Goal: Task Accomplishment & Management: Use online tool/utility

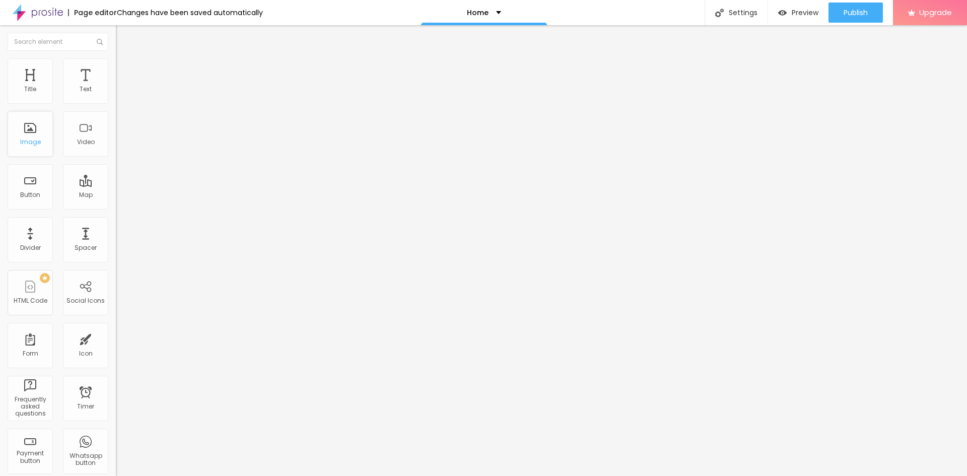
click at [28, 153] on div "Image" at bounding box center [30, 133] width 45 height 45
drag, startPoint x: 73, startPoint y: 212, endPoint x: 8, endPoint y: 212, distance: 65.0
click at [116, 207] on input "#ancora-galerias" at bounding box center [176, 202] width 121 height 10
click at [116, 95] on input "Encontre sua galeria" at bounding box center [176, 90] width 121 height 10
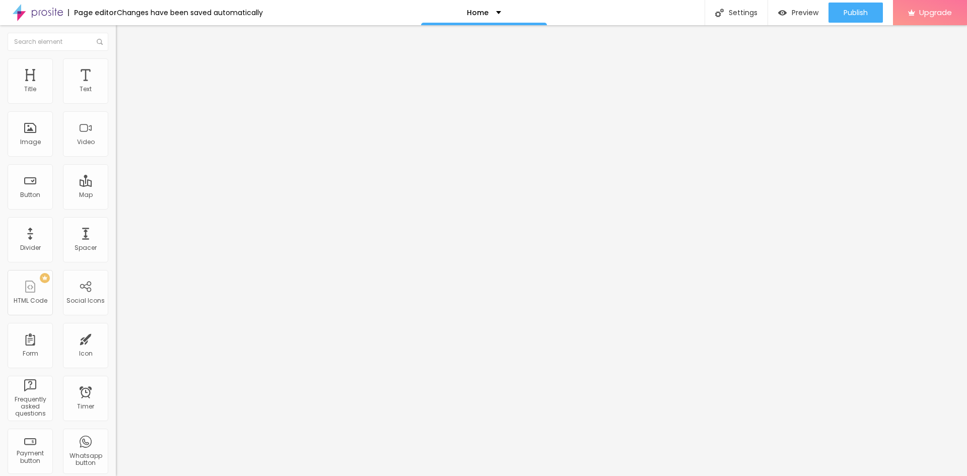
click at [116, 95] on input "Encontre sua galeria" at bounding box center [176, 90] width 121 height 10
click at [116, 206] on input "#ancora-galerias" at bounding box center [176, 202] width 121 height 10
type input "https://letsmeds.com"
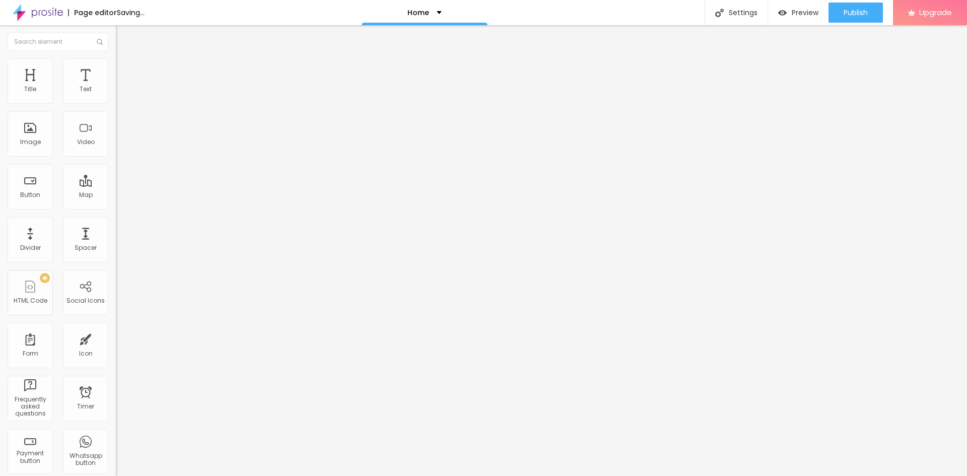
click at [116, 95] on input "Encontre sua galeria" at bounding box center [176, 90] width 121 height 10
click at [116, 95] on input "Get a quote" at bounding box center [176, 90] width 121 height 10
type input "Get a quote →"
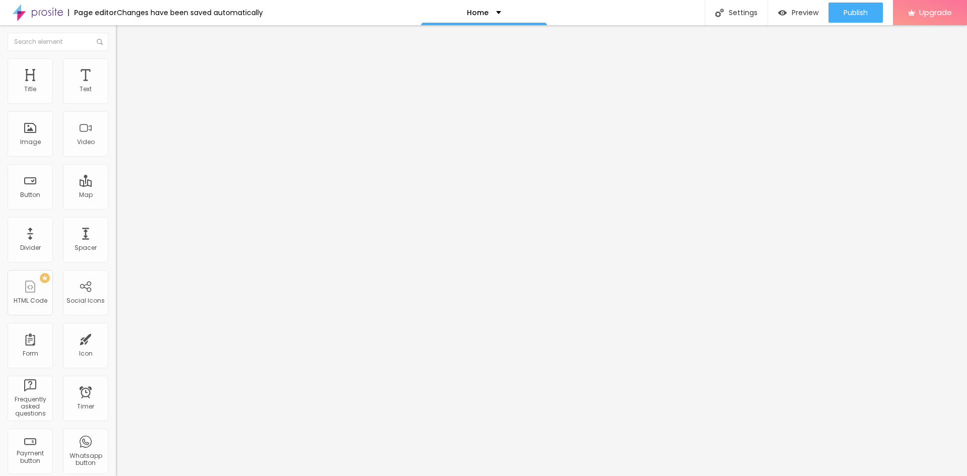
click at [123, 36] on img "button" at bounding box center [127, 37] width 8 height 8
click at [493, 18] on div "Home" at bounding box center [484, 12] width 126 height 25
click at [116, 87] on span "Change image" at bounding box center [143, 82] width 54 height 9
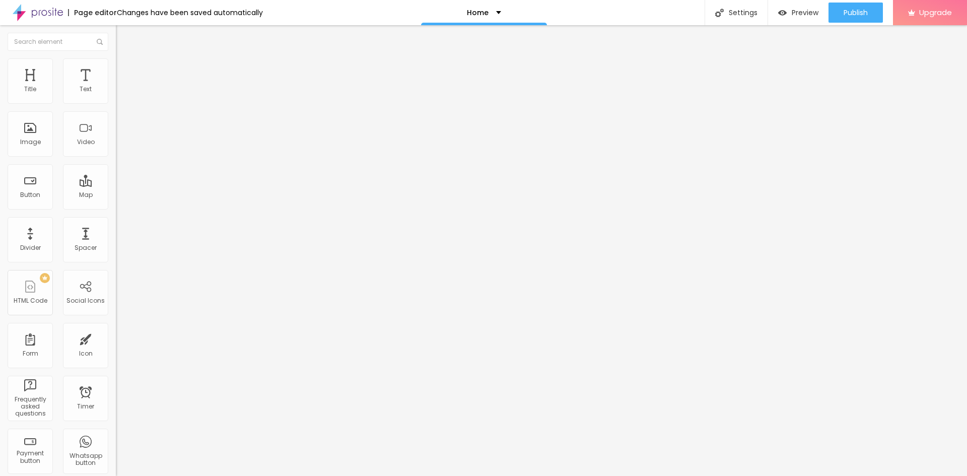
click at [116, 87] on span "Change image" at bounding box center [143, 82] width 54 height 9
click at [116, 86] on div "Change image" at bounding box center [174, 82] width 116 height 7
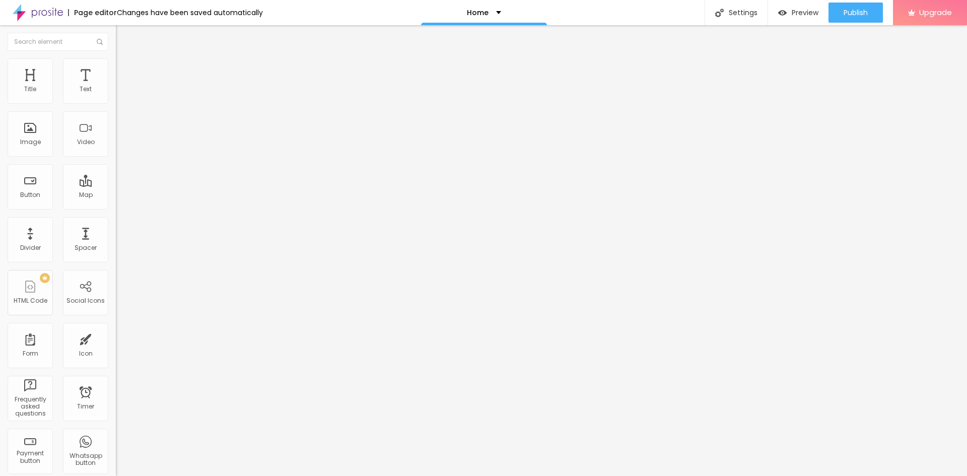
click at [116, 87] on span "Change image" at bounding box center [143, 82] width 54 height 9
click at [116, 223] on div "Change image Image description (Alt) Align Aspect Ratio 16:9 Cinema Cinema 16:9…" at bounding box center [174, 155] width 116 height 152
click at [116, 158] on span "16:9 Cinema" at bounding box center [135, 153] width 38 height 9
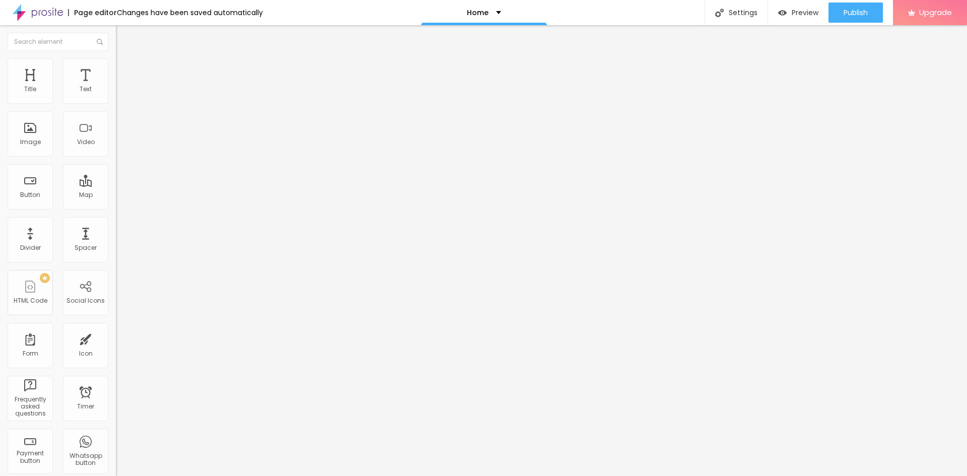
click at [137, 173] on span "4:3" at bounding box center [141, 169] width 9 height 9
click at [116, 158] on span "16:9 Cinema" at bounding box center [135, 153] width 38 height 9
click at [116, 179] on span "Square" at bounding box center [127, 175] width 23 height 9
click at [116, 158] on span "4:3 Default" at bounding box center [132, 153] width 32 height 9
click at [116, 179] on span "Square" at bounding box center [127, 175] width 23 height 9
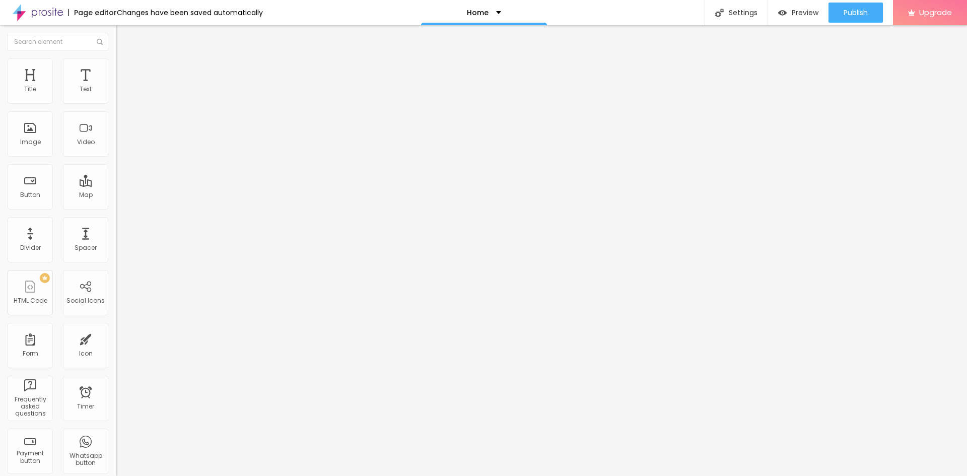
click at [116, 184] on div "Aspect Ratio 16:9 Cinema Cinema 16:9 Default 4:3 Square 1:1 Original" at bounding box center [174, 165] width 116 height 40
click at [116, 158] on span "16:9 Cinema" at bounding box center [135, 153] width 38 height 9
click at [116, 178] on div "Square 1:1" at bounding box center [174, 175] width 116 height 6
click at [116, 66] on li "Advanced" at bounding box center [174, 63] width 116 height 10
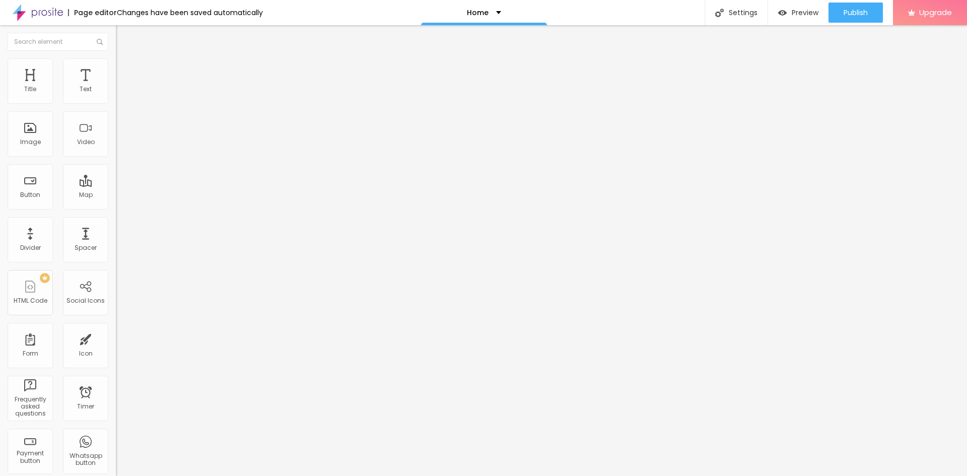
click at [116, 58] on li "Style" at bounding box center [174, 53] width 116 height 10
click at [116, 67] on li "Style" at bounding box center [174, 63] width 116 height 10
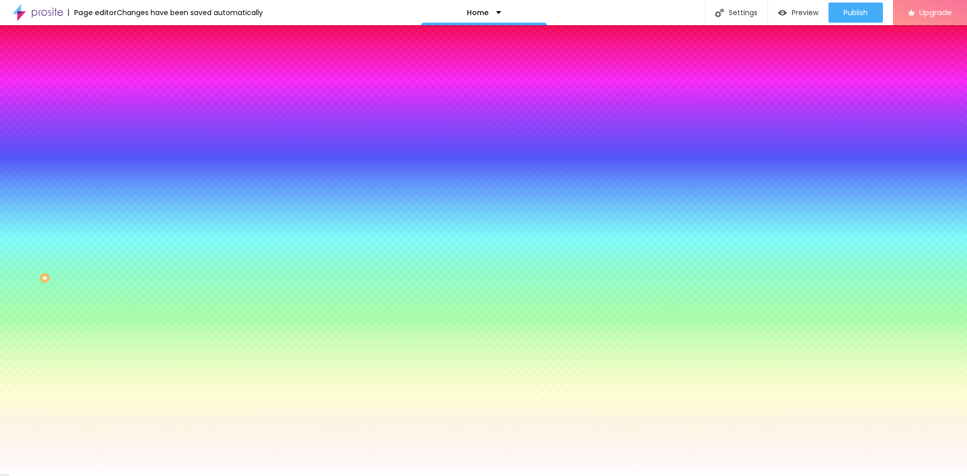
click at [125, 71] on font "Advanced" at bounding box center [141, 75] width 33 height 9
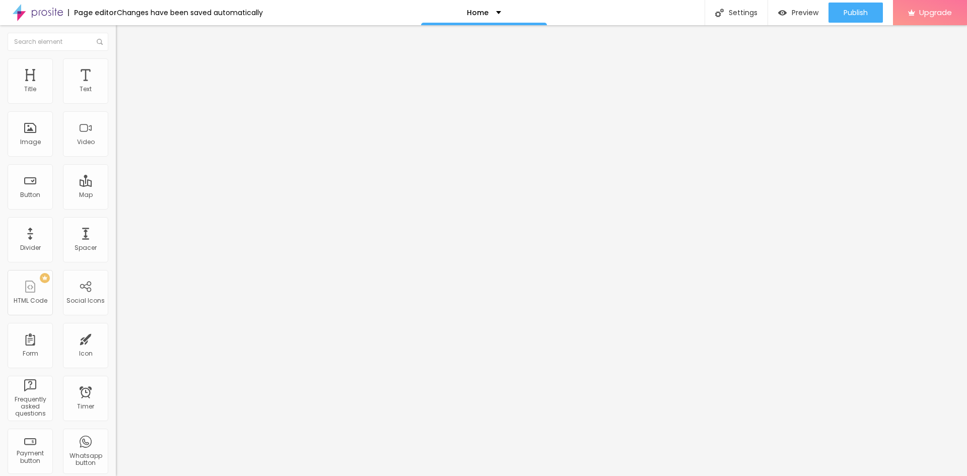
type input "10"
type input "5"
type input "10"
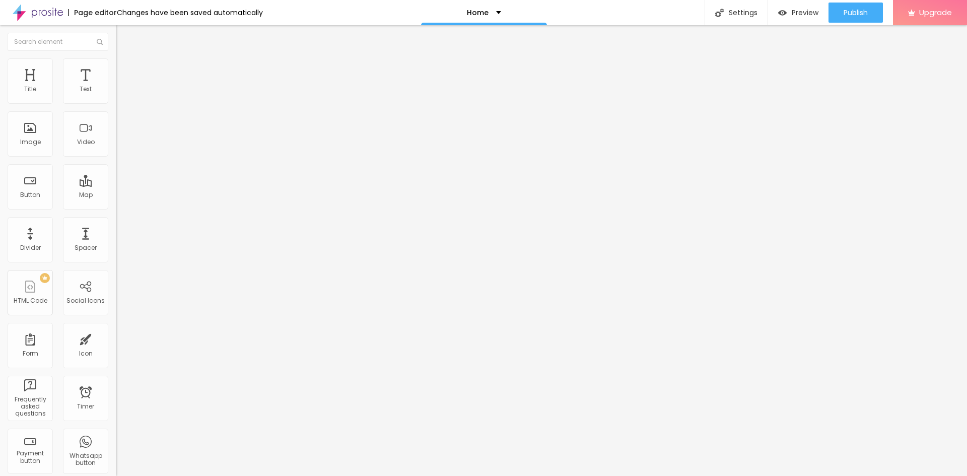
type input "10"
type input "15"
type input "20"
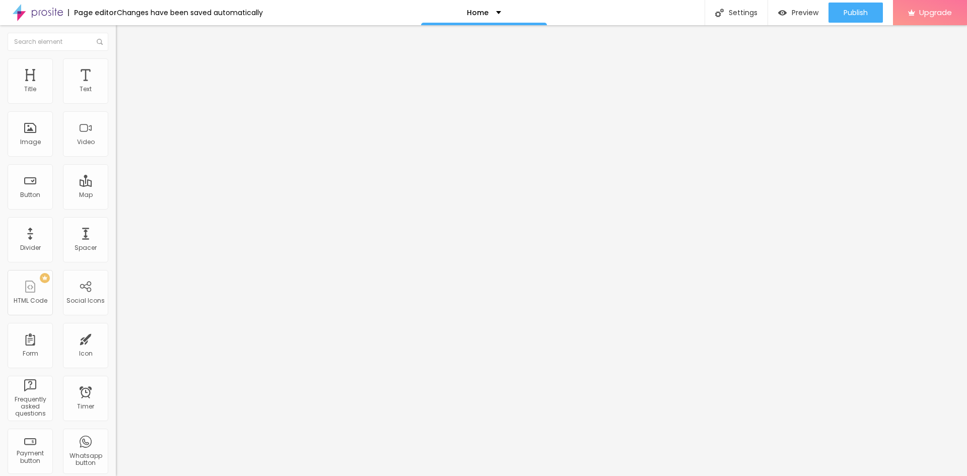
type input "25"
type input "30"
drag, startPoint x: 64, startPoint y: 99, endPoint x: 97, endPoint y: 112, distance: 35.1
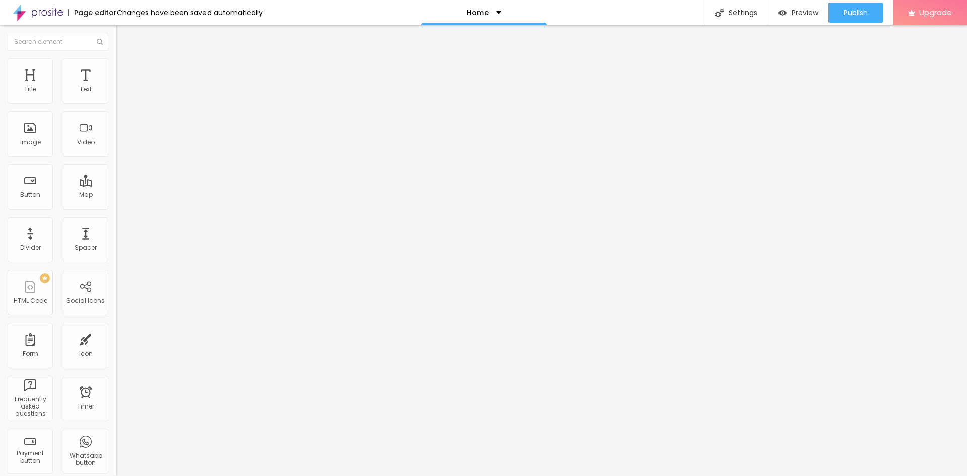
type input "30"
click at [116, 195] on input "range" at bounding box center [148, 199] width 65 height 8
type input "18"
type input "28"
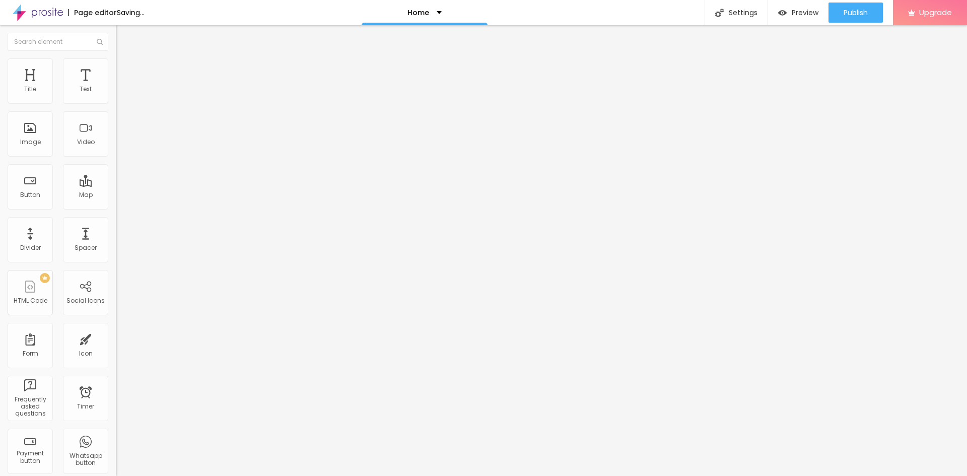
type input "28"
type input "34"
type input "55"
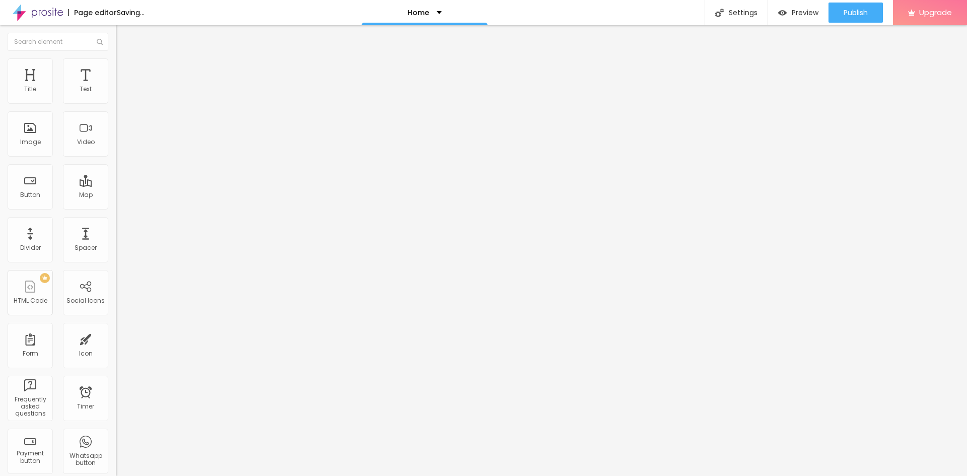
type input "65"
type input "92"
type input "102"
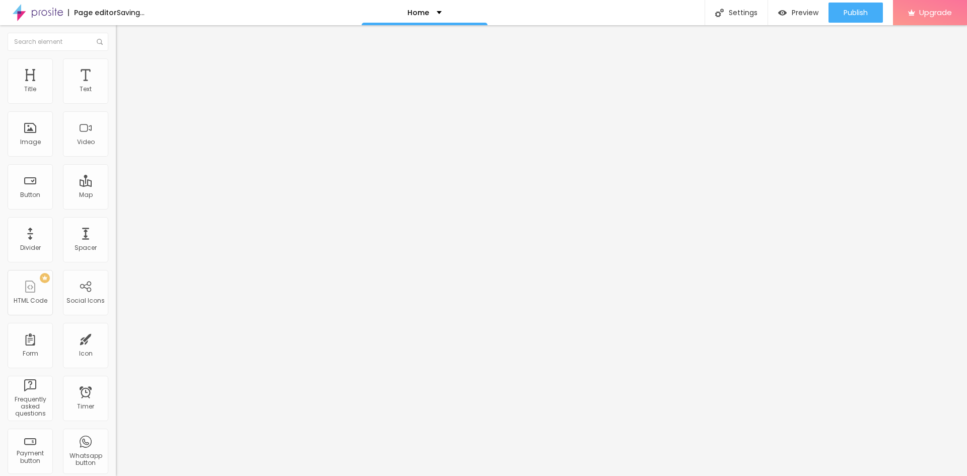
type input "102"
type input "139"
type input "150"
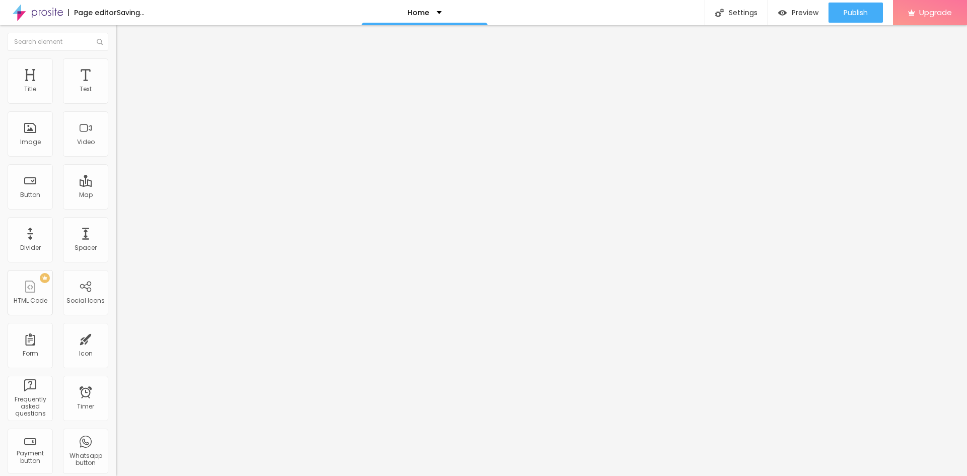
type input "187"
type input "197"
type input "223"
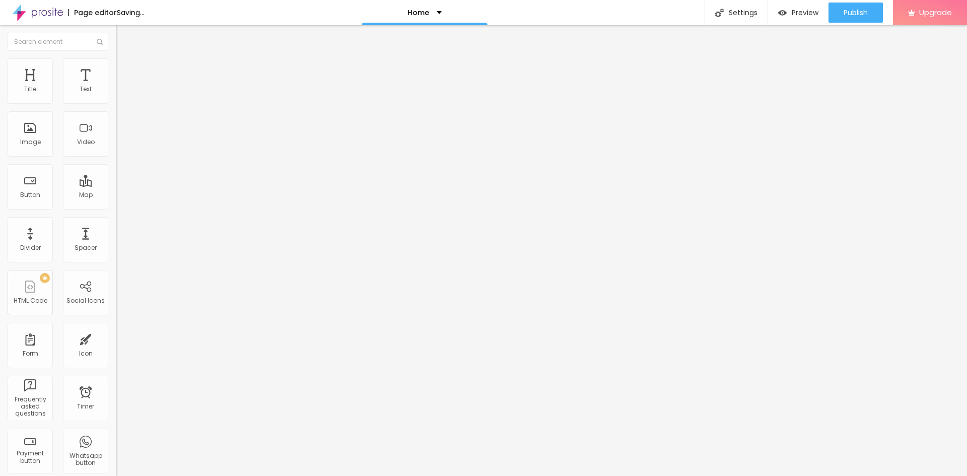
type input "223"
type input "239"
type input "308"
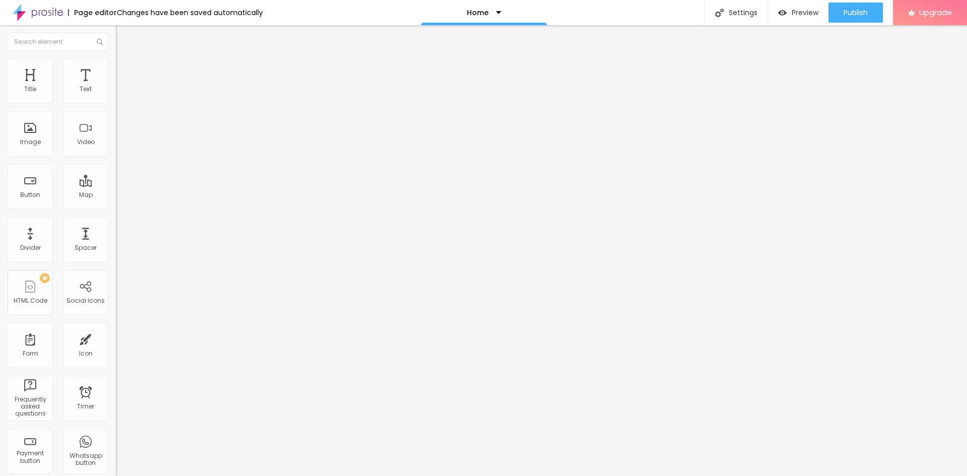
type input "350"
type input "387"
type input "408"
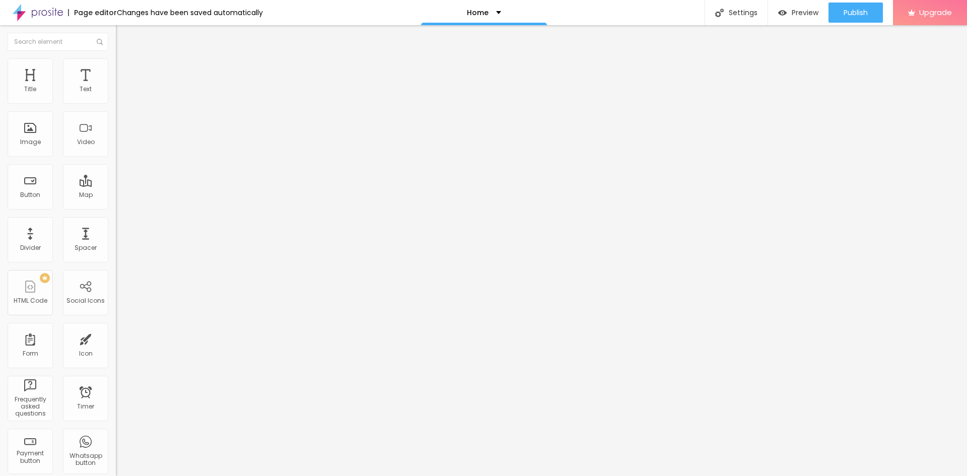
type input "408"
type input "424"
type input "434"
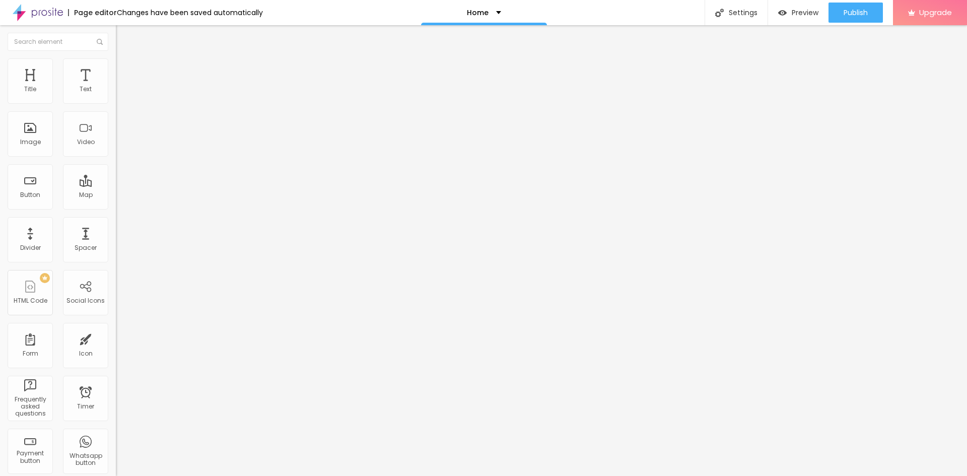
type input "439"
type input "434"
type input "371"
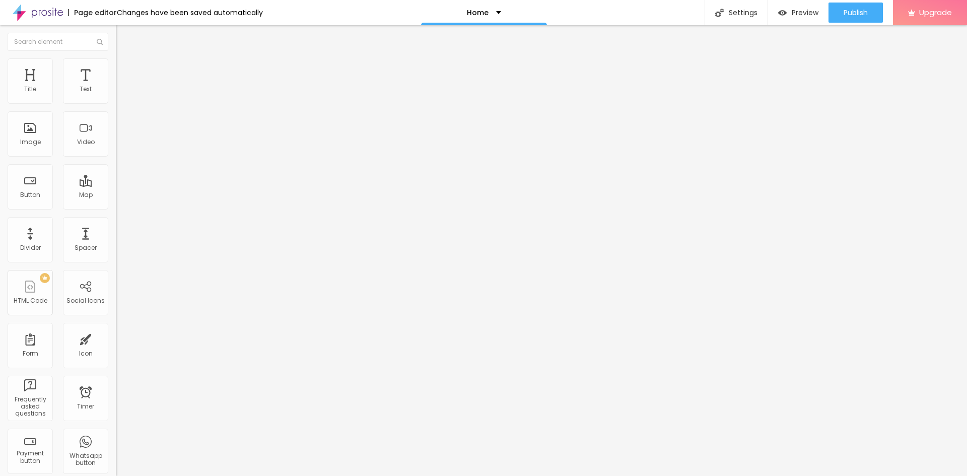
type input "371"
type input "250"
type input "92"
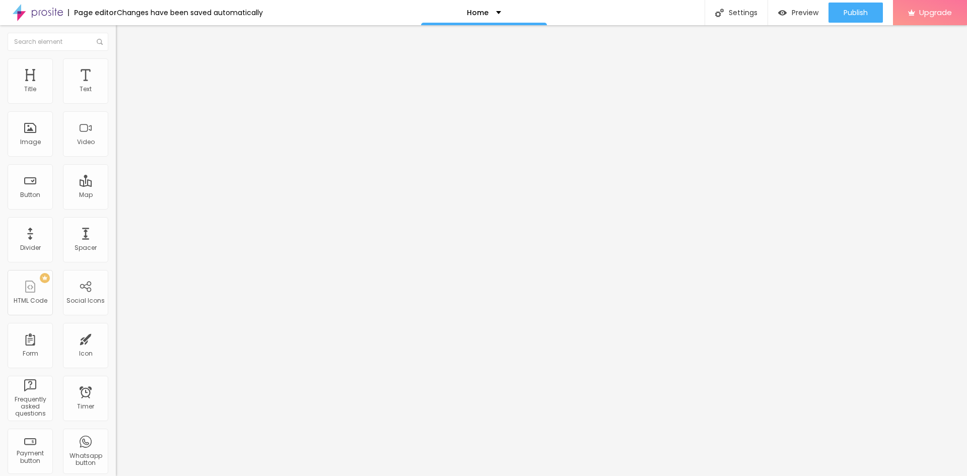
type input "0"
drag, startPoint x: 26, startPoint y: 116, endPoint x: 0, endPoint y: 123, distance: 26.8
type input "0"
click at [116, 338] on input "range" at bounding box center [148, 342] width 65 height 8
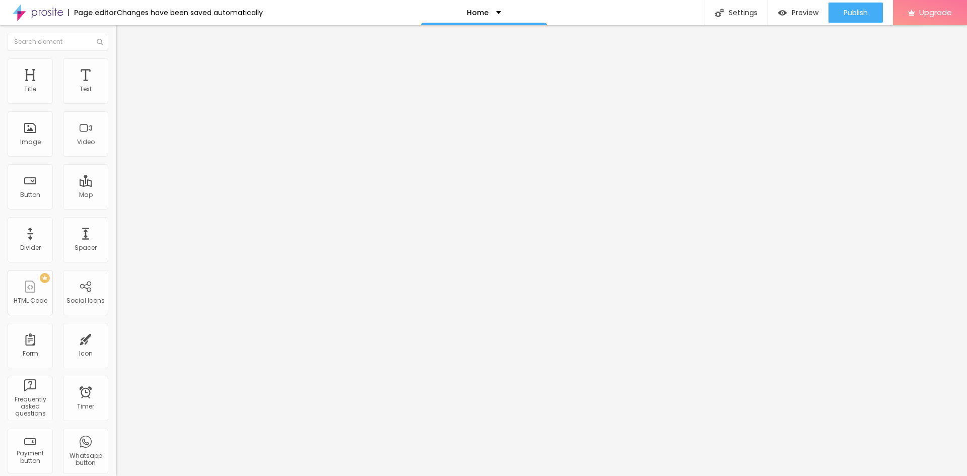
click at [116, 68] on ul "Content Style Advanced" at bounding box center [174, 63] width 116 height 30
click at [116, 66] on li "Style" at bounding box center [174, 63] width 116 height 10
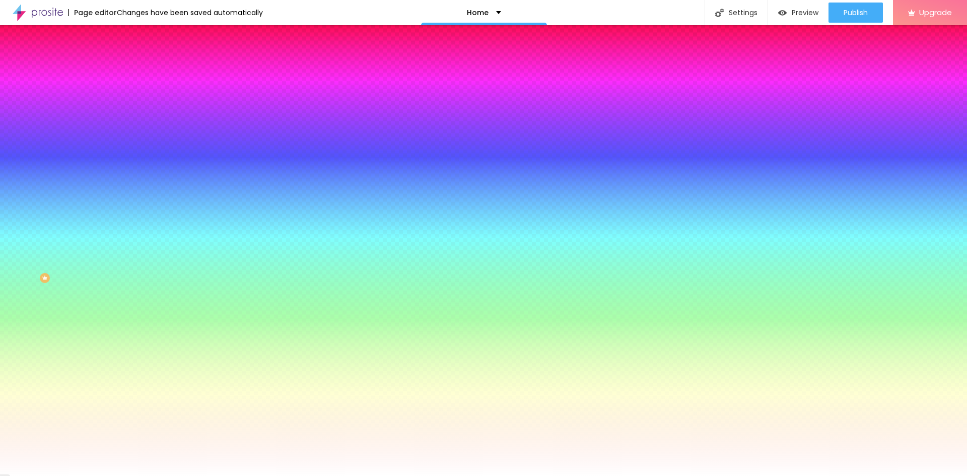
click at [116, 58] on li "Content" at bounding box center [174, 53] width 116 height 10
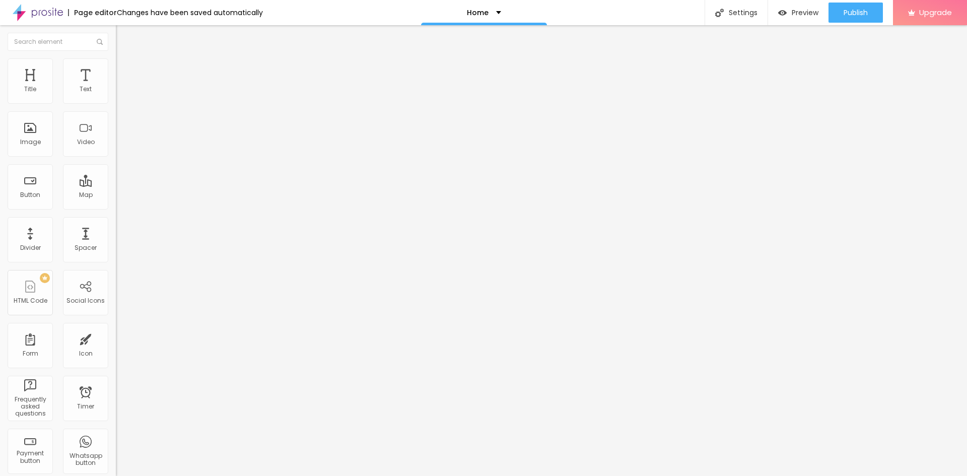
click at [116, 66] on li "Style" at bounding box center [174, 63] width 116 height 10
click at [116, 68] on li "Advanced" at bounding box center [174, 73] width 116 height 10
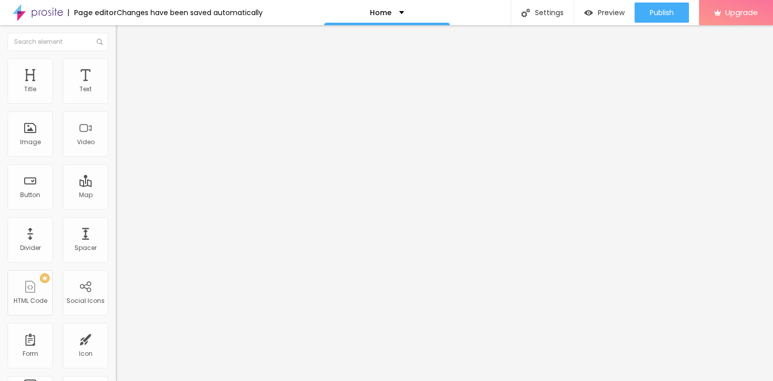
click at [125, 68] on font "Style" at bounding box center [132, 65] width 15 height 9
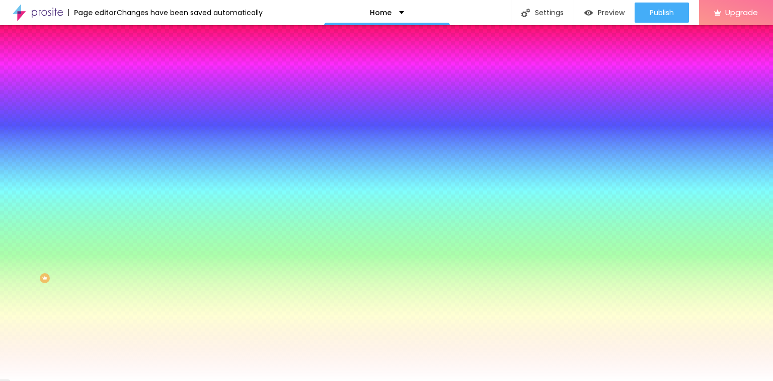
click at [125, 59] on font "Content" at bounding box center [137, 55] width 25 height 9
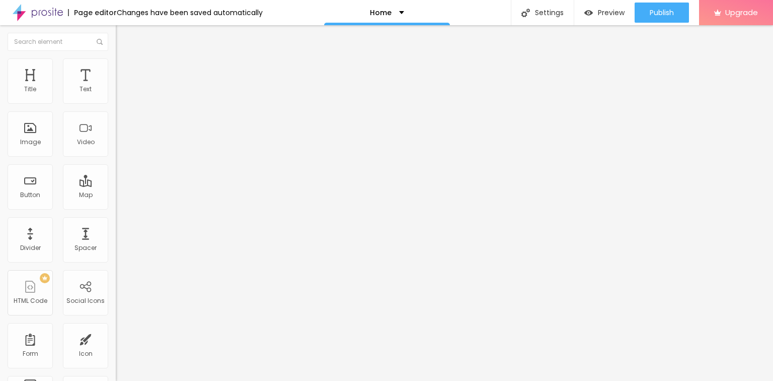
click at [116, 101] on div at bounding box center [174, 97] width 116 height 8
click at [116, 99] on div at bounding box center [174, 97] width 116 height 24
click at [116, 102] on div at bounding box center [174, 97] width 116 height 24
click at [116, 92] on img at bounding box center [119, 88] width 7 height 7
click at [116, 63] on li "Style" at bounding box center [174, 63] width 116 height 10
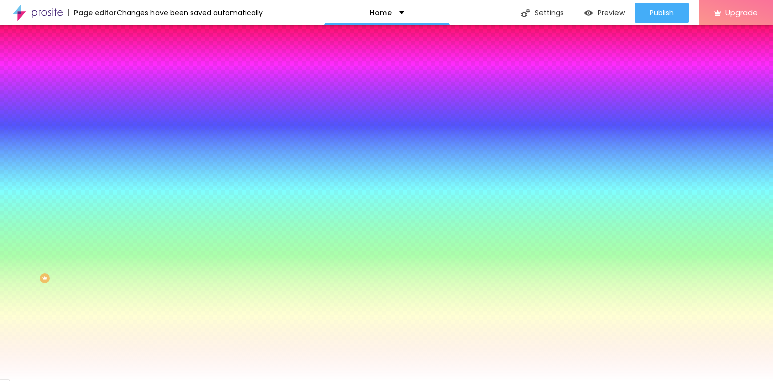
click at [116, 58] on li "Content" at bounding box center [174, 53] width 116 height 10
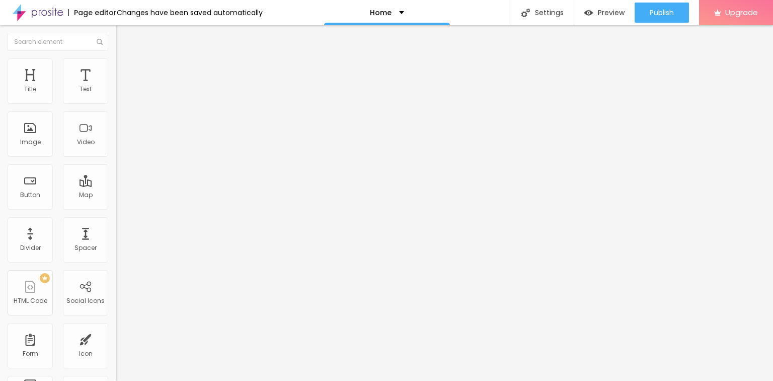
click at [123, 38] on div "Edit Coluna" at bounding box center [150, 37] width 55 height 8
click at [125, 69] on font "Style" at bounding box center [132, 65] width 15 height 9
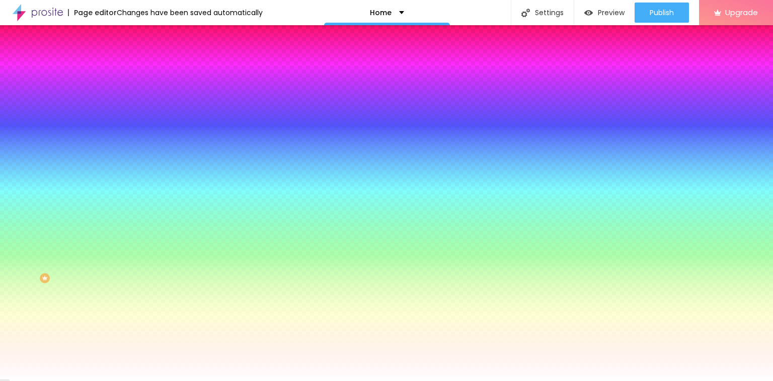
click at [122, 93] on font "Change image" at bounding box center [146, 88] width 48 height 9
click at [125, 59] on font "Content" at bounding box center [137, 55] width 25 height 9
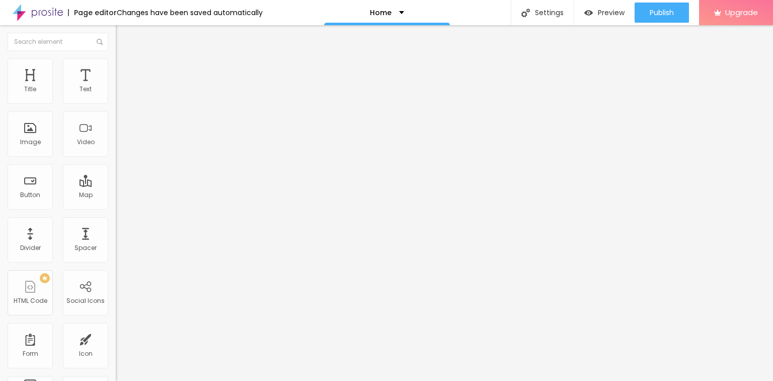
click at [116, 92] on font "Boxed" at bounding box center [125, 87] width 19 height 9
click at [116, 107] on span "Full" at bounding box center [121, 103] width 10 height 9
click at [116, 68] on img at bounding box center [120, 72] width 9 height 9
type input "132"
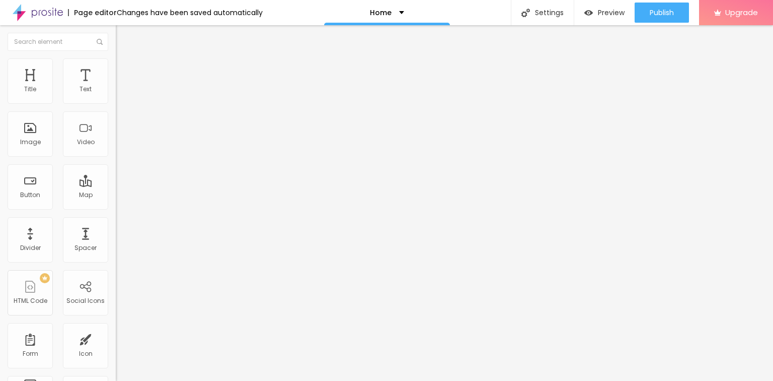
type input "111"
type input "85"
type input "77"
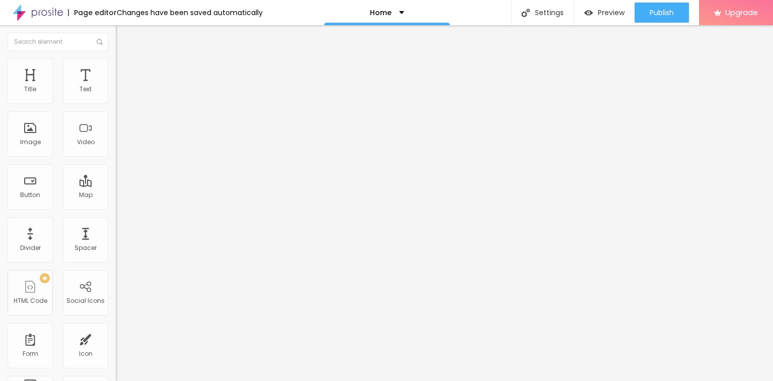
type input "77"
type input "64"
type input "60"
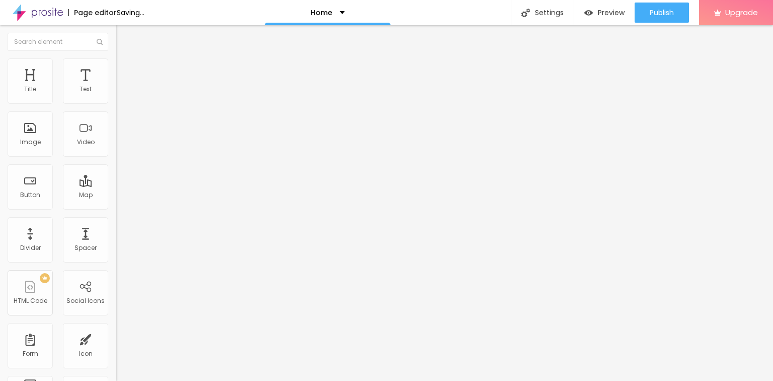
type input "69"
type input "102"
type input "111"
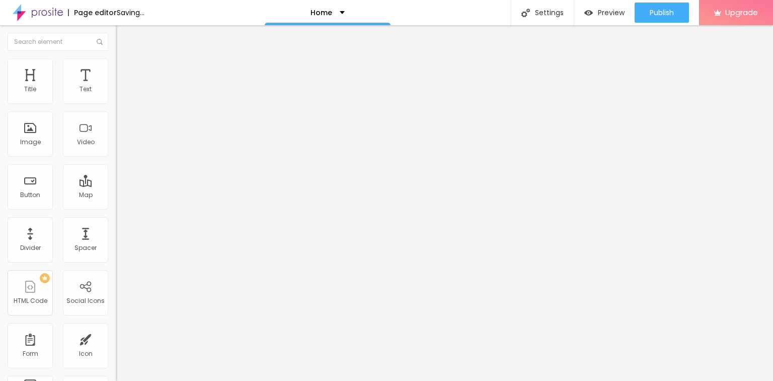
type input "111"
type input "115"
type input "132"
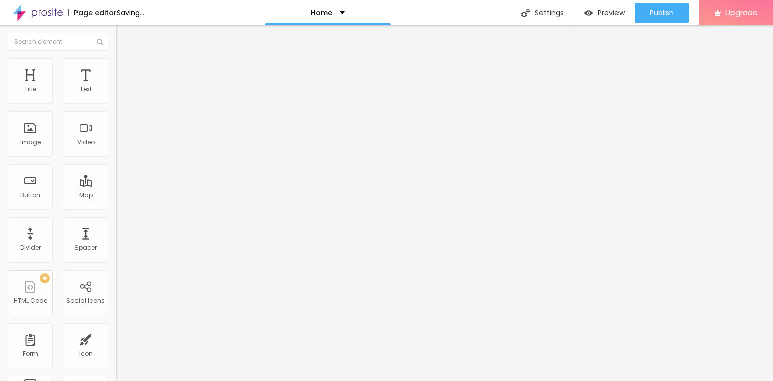
type input "136"
type input "149"
type input "161"
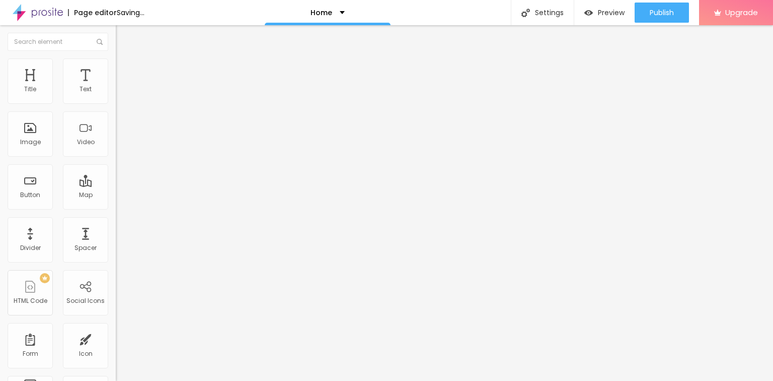
type input "161"
type input "170"
type input "174"
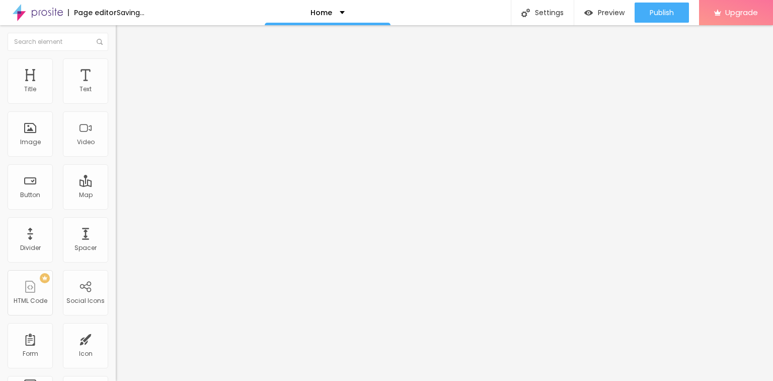
type input "161"
type input "85"
type input "56"
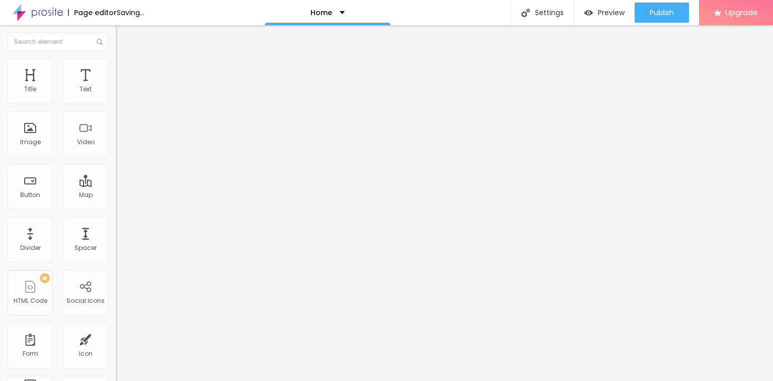
type input "56"
type input "52"
type input "47"
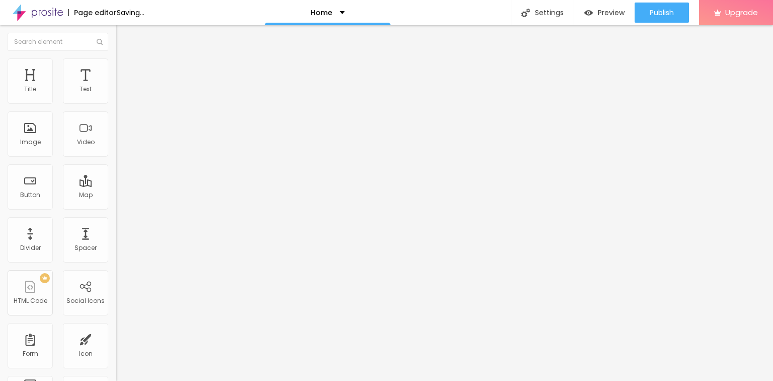
type input "39"
type input "35"
type input "31"
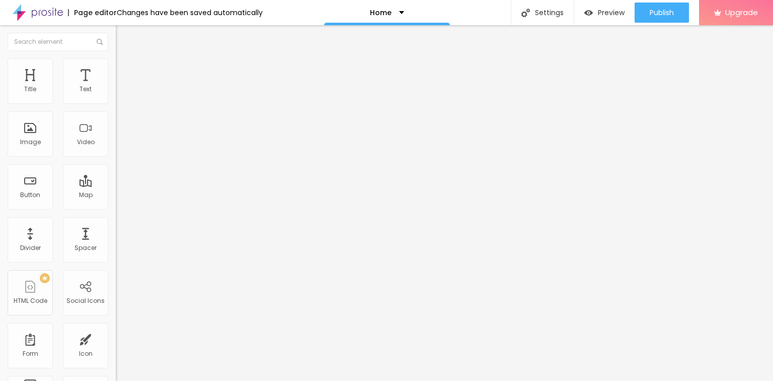
type input "31"
type input "22"
type input "18"
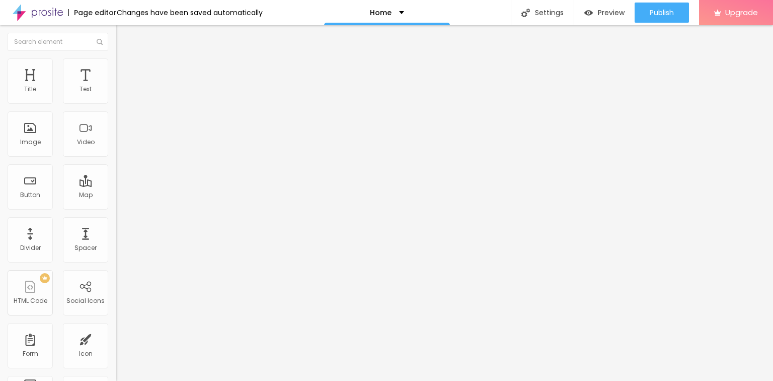
type input "14"
type input "5"
type input "0"
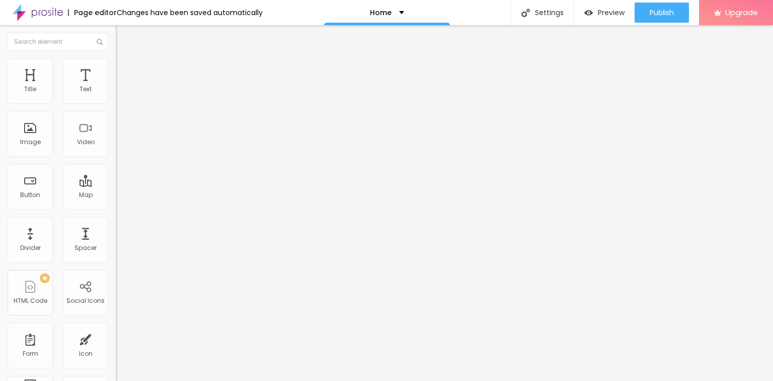
type input "0"
type input "94"
type input "157"
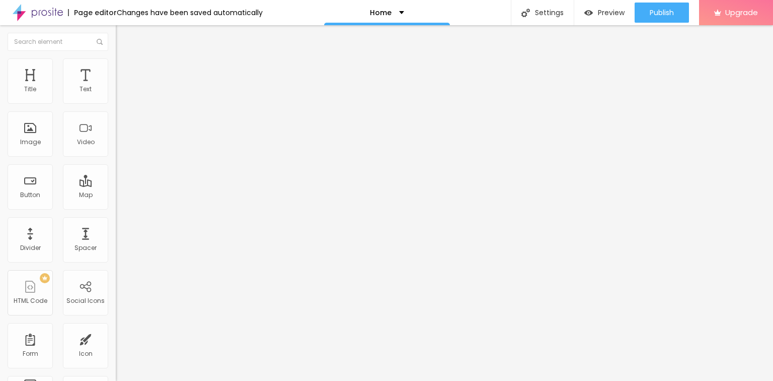
type input "174"
type input "182"
type input "195"
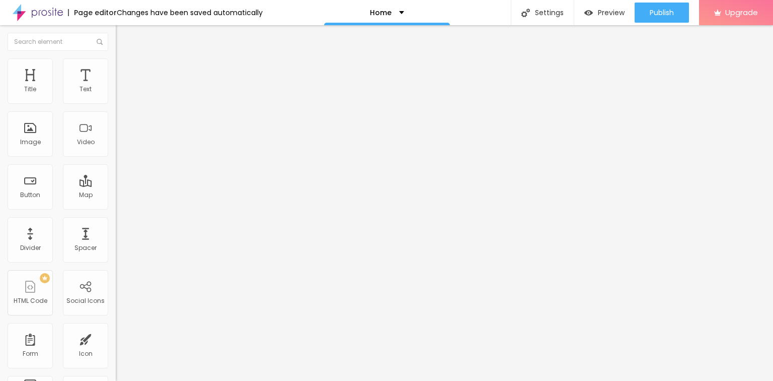
type input "195"
type input "208"
type input "241"
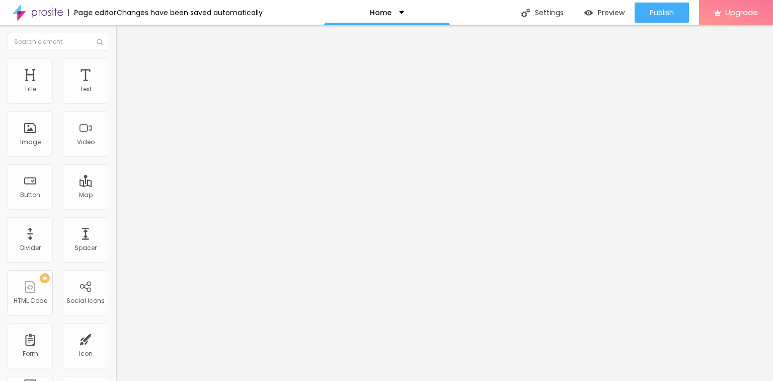
type input "250"
type input "267"
type input "284"
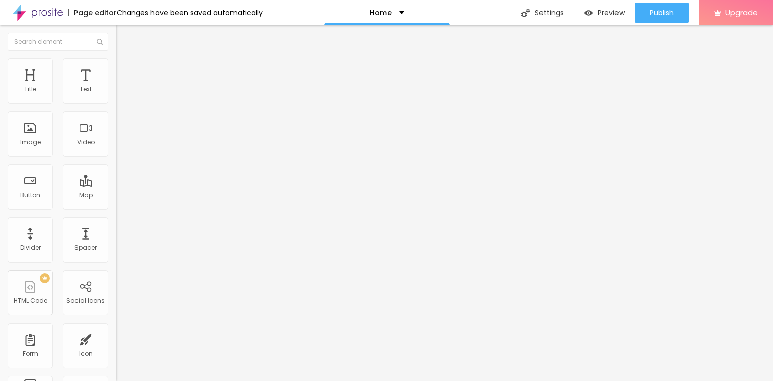
type input "284"
type input "296"
type input "305"
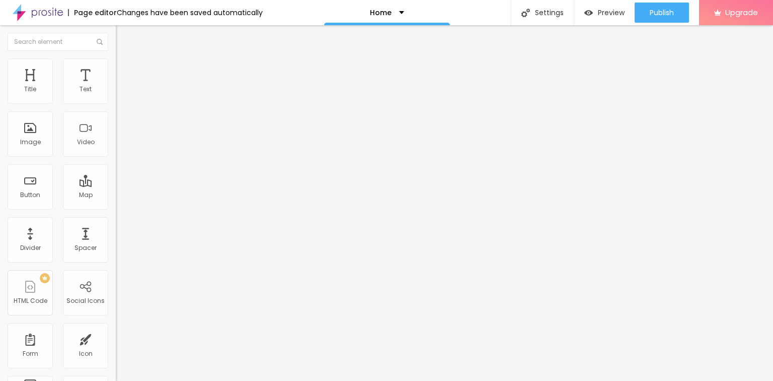
type input "313"
type input "321"
type input "326"
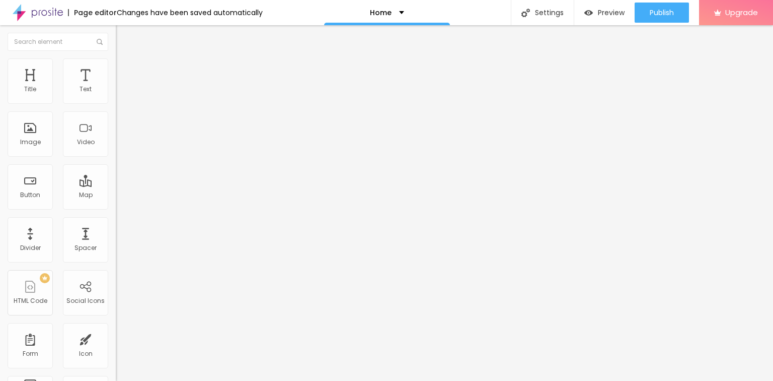
type input "326"
type input "330"
type input "334"
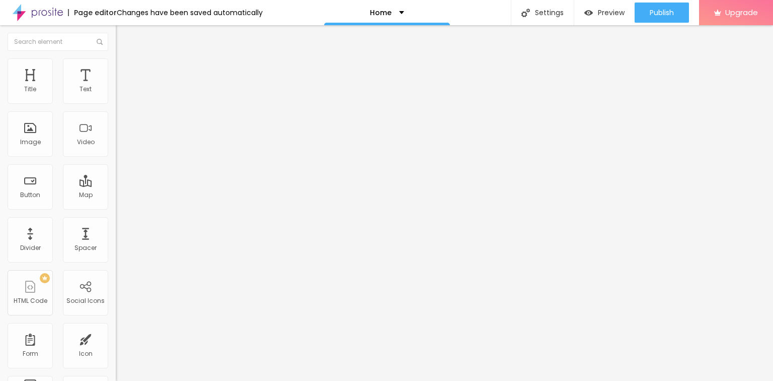
type input "338"
type input "343"
type input "351"
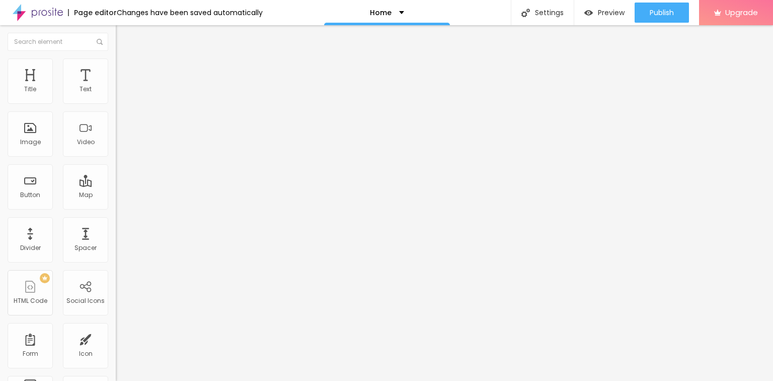
type input "351"
type input "364"
type input "372"
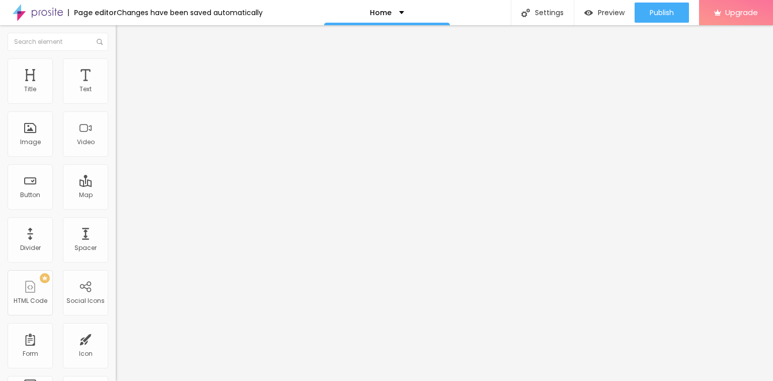
type input "389"
type input "414"
type input "427"
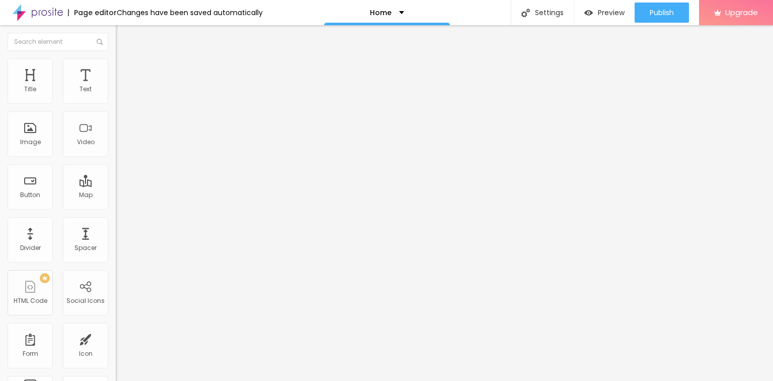
type input "427"
type input "444"
type input "452"
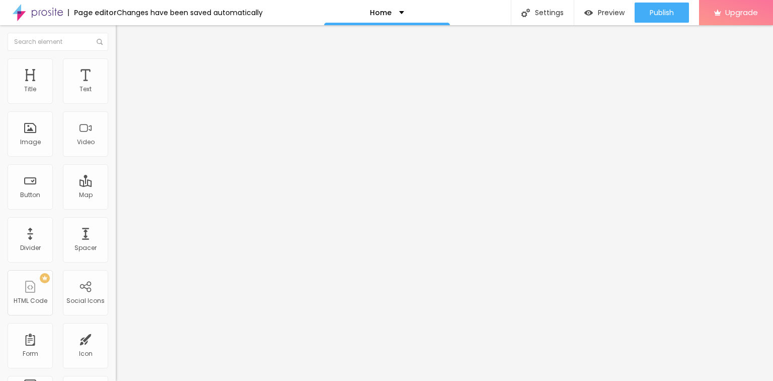
type input "456"
type input "461"
type input "469"
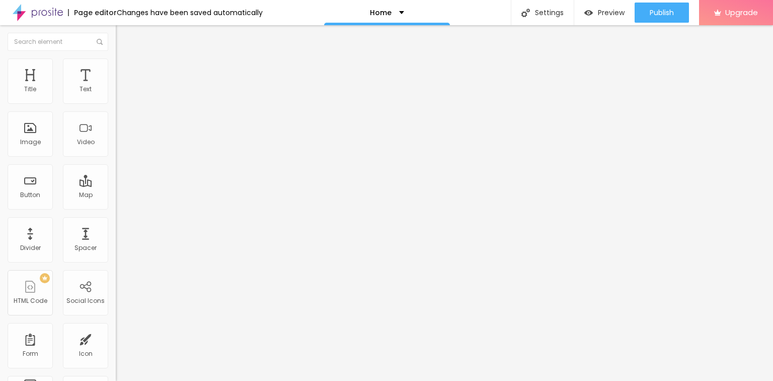
type input "469"
type input "473"
type input "427"
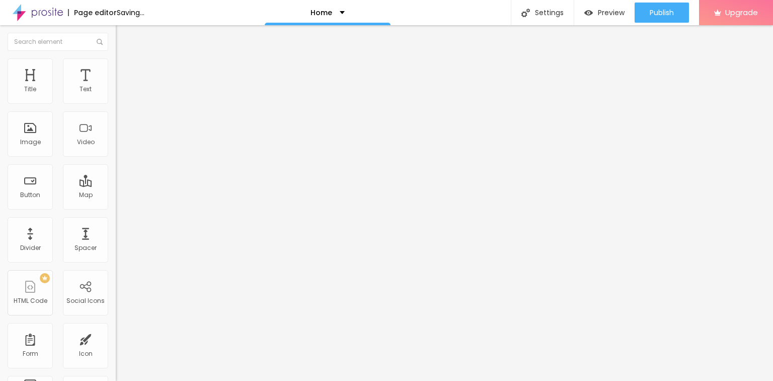
type input "397"
drag, startPoint x: 35, startPoint y: 119, endPoint x: 60, endPoint y: 117, distance: 25.3
type input "397"
click at [116, 338] on input "range" at bounding box center [148, 342] width 65 height 8
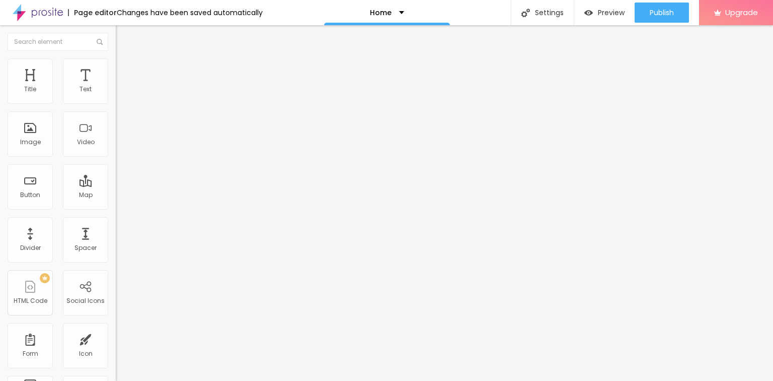
type input "5"
type input "10"
type input "15"
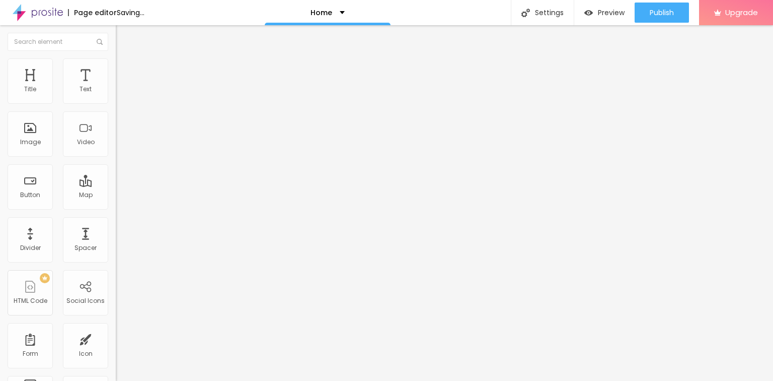
type input "15"
type input "20"
drag, startPoint x: 21, startPoint y: 99, endPoint x: 9, endPoint y: 106, distance: 14.3
click at [116, 195] on input "range" at bounding box center [148, 199] width 65 height 8
click at [30, 77] on div "Title" at bounding box center [30, 80] width 45 height 45
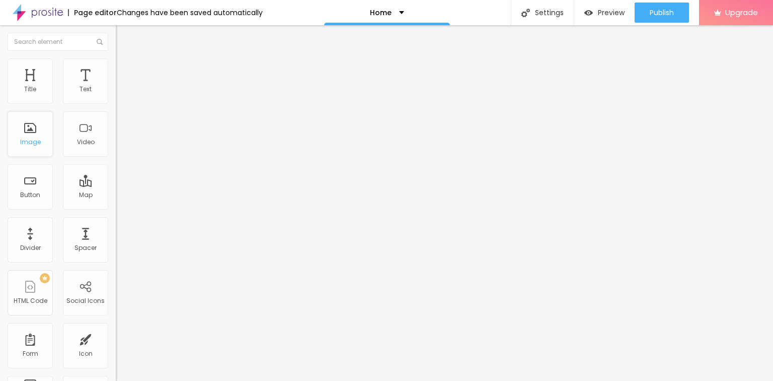
click at [34, 141] on div "Image" at bounding box center [30, 141] width 21 height 7
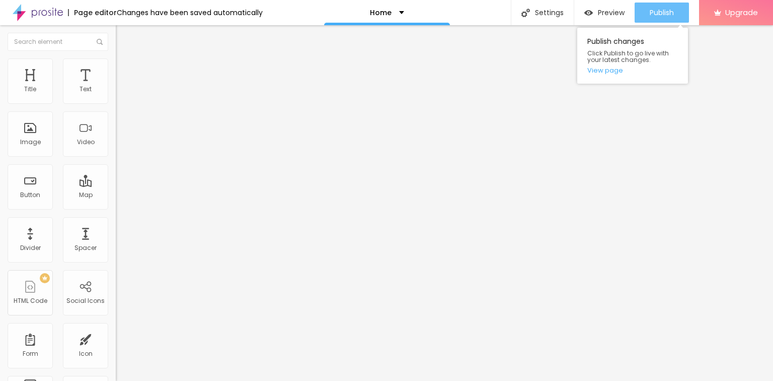
click at [653, 11] on span "Publish" at bounding box center [662, 13] width 24 height 8
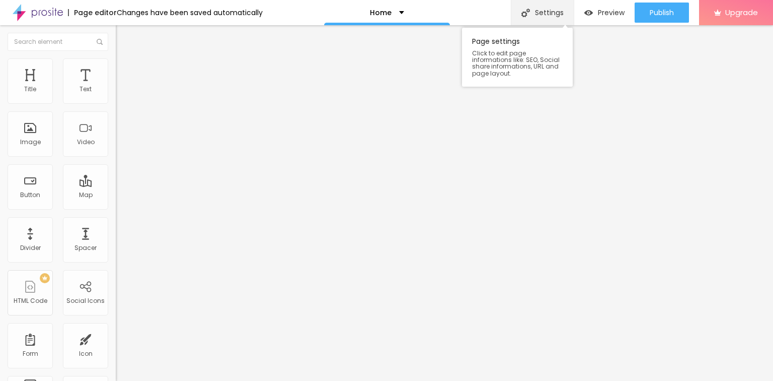
click at [525, 12] on img at bounding box center [526, 13] width 9 height 9
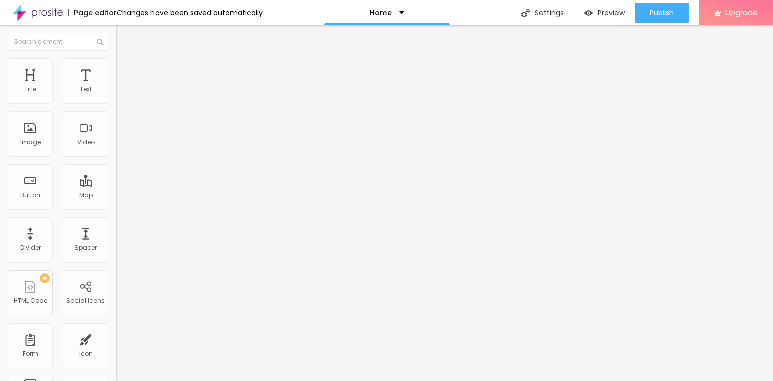
scroll to position [54, 0]
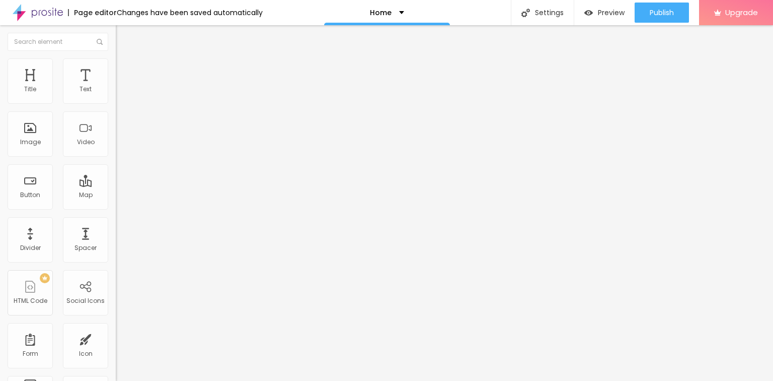
click at [35, 77] on div "Title" at bounding box center [30, 80] width 45 height 45
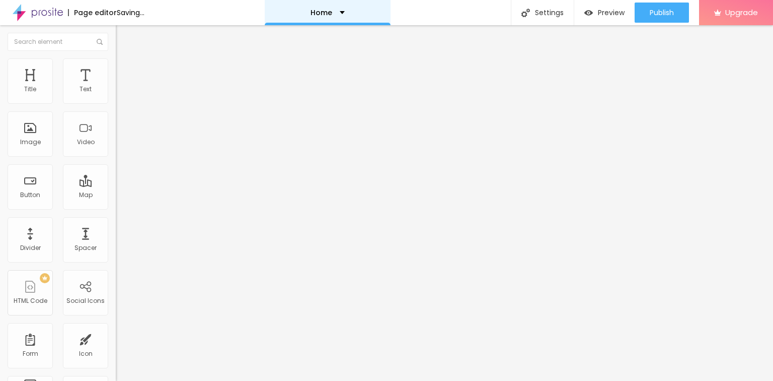
click at [345, 11] on div "Home" at bounding box center [328, 12] width 34 height 7
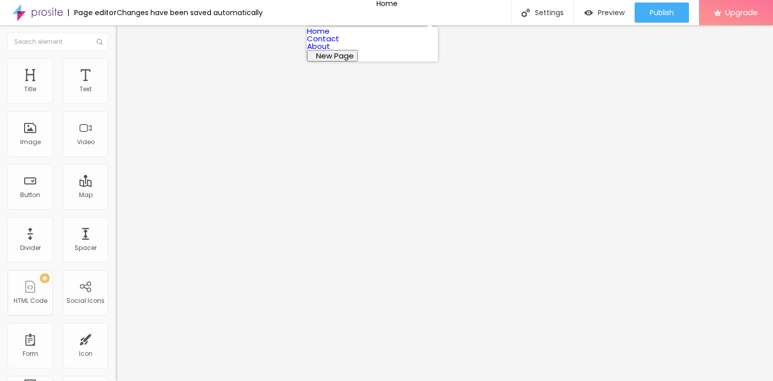
click at [339, 44] on link "Contact" at bounding box center [323, 38] width 32 height 11
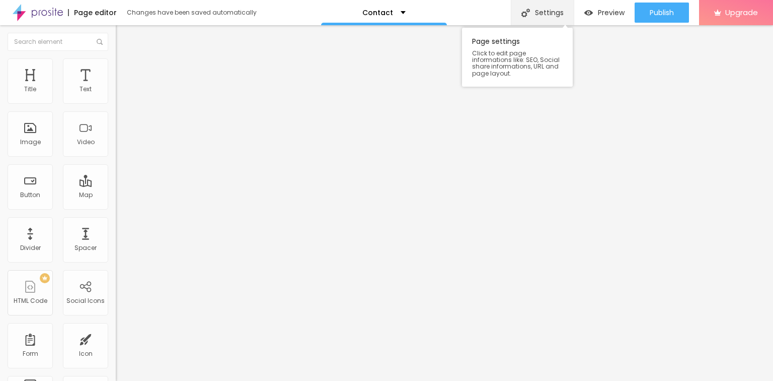
click at [554, 11] on div "Settings" at bounding box center [542, 12] width 63 height 25
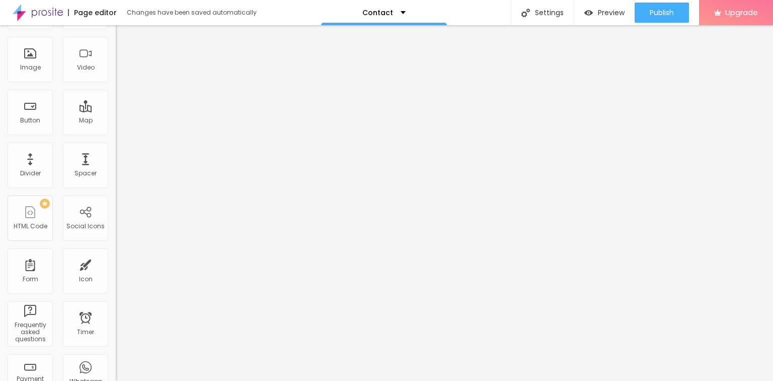
scroll to position [121, 0]
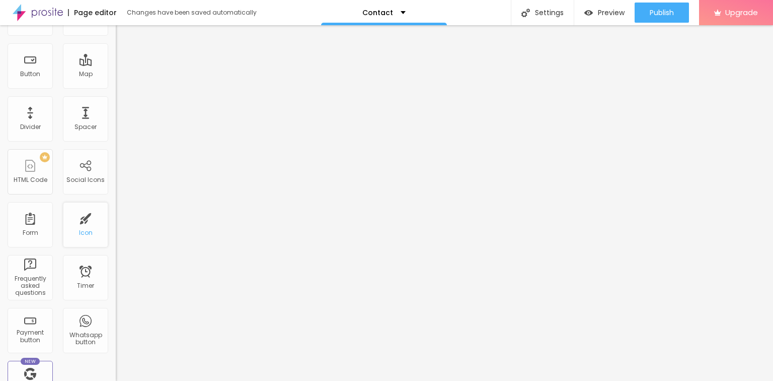
click at [88, 236] on div "Icon" at bounding box center [85, 224] width 45 height 45
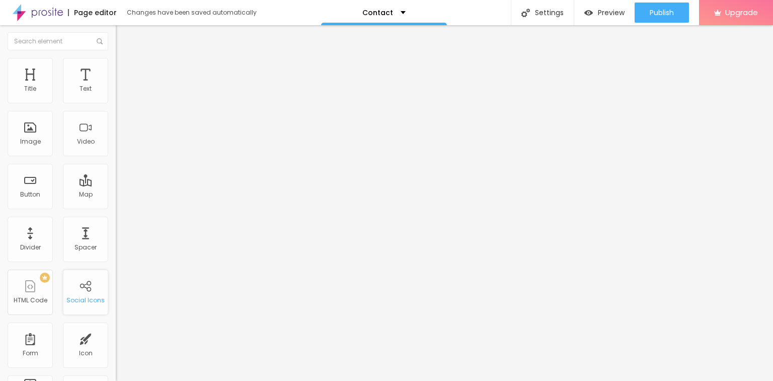
scroll to position [0, 0]
click at [381, 12] on p "Contact" at bounding box center [378, 12] width 31 height 7
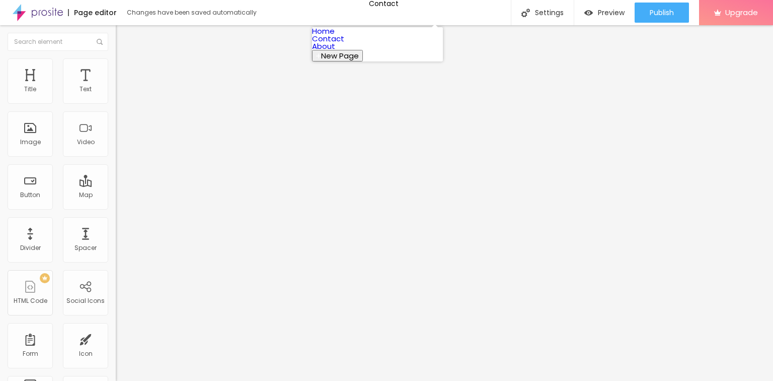
click at [335, 36] on link "Home" at bounding box center [323, 31] width 23 height 11
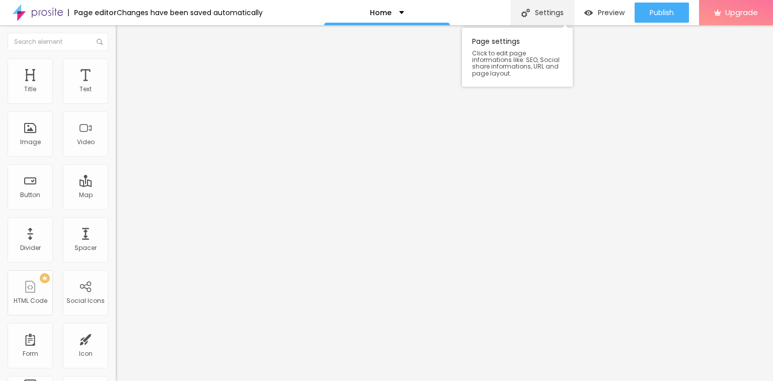
click at [548, 16] on div "Settings" at bounding box center [542, 12] width 63 height 25
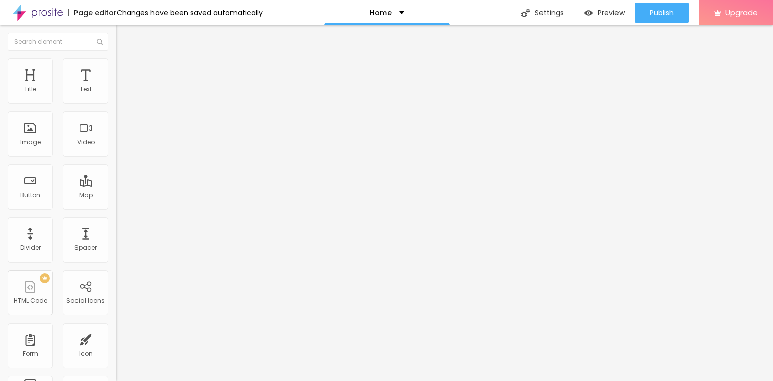
scroll to position [53, 0]
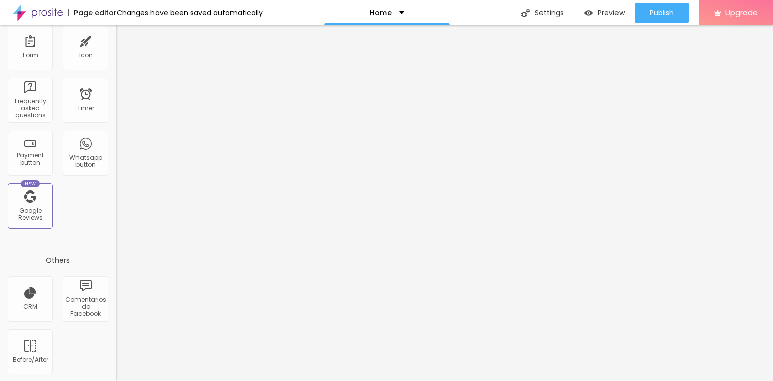
scroll to position [298, 0]
click at [28, 357] on div "Before/After" at bounding box center [31, 359] width 36 height 7
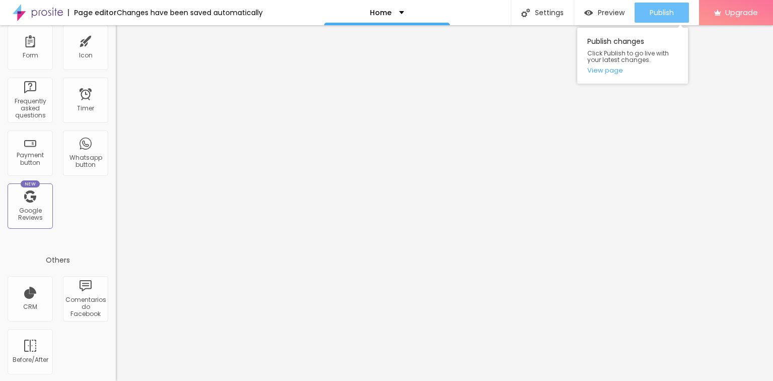
click at [666, 12] on span "Publish" at bounding box center [662, 13] width 24 height 8
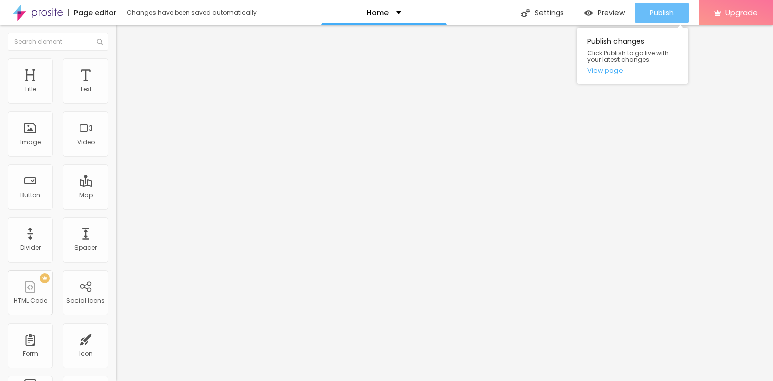
click at [660, 4] on div "Publish" at bounding box center [662, 13] width 24 height 20
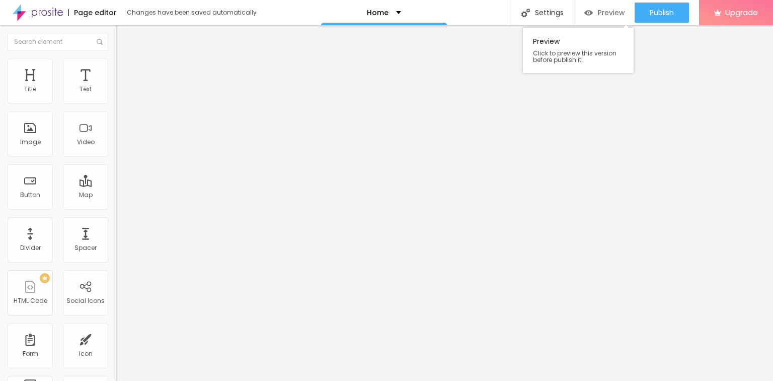
click at [603, 16] on span "Preview" at bounding box center [611, 13] width 27 height 8
click at [38, 145] on div "Image" at bounding box center [30, 141] width 21 height 7
click at [123, 33] on img "button" at bounding box center [127, 37] width 8 height 8
click at [34, 129] on div "Image" at bounding box center [30, 133] width 45 height 45
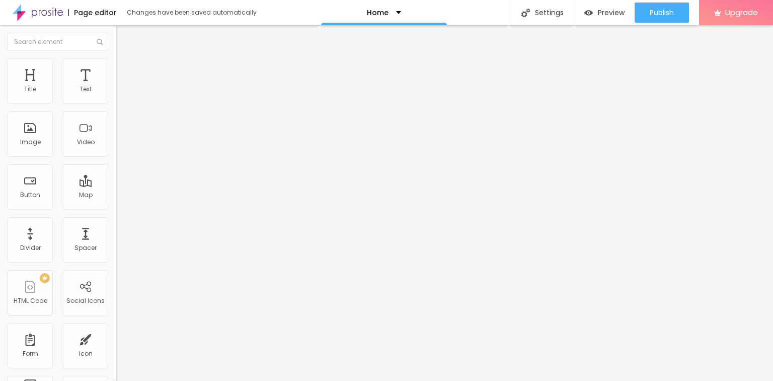
click at [123, 34] on img "button" at bounding box center [127, 37] width 8 height 8
click at [116, 100] on img at bounding box center [119, 96] width 7 height 7
click at [116, 102] on img at bounding box center [119, 104] width 7 height 7
click at [116, 92] on img at bounding box center [119, 88] width 7 height 7
click at [125, 69] on span "Style" at bounding box center [132, 65] width 15 height 9
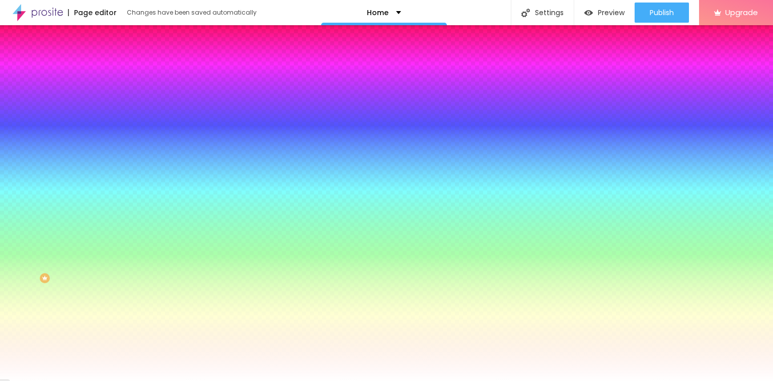
type input "17"
type input "112"
type input "124"
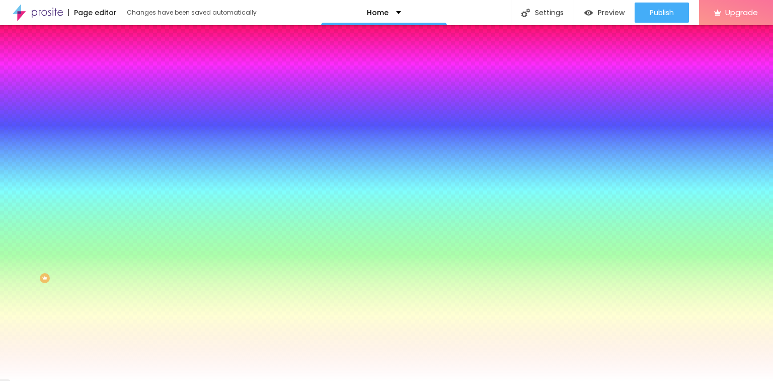
type input "124"
type input "140"
type input "146"
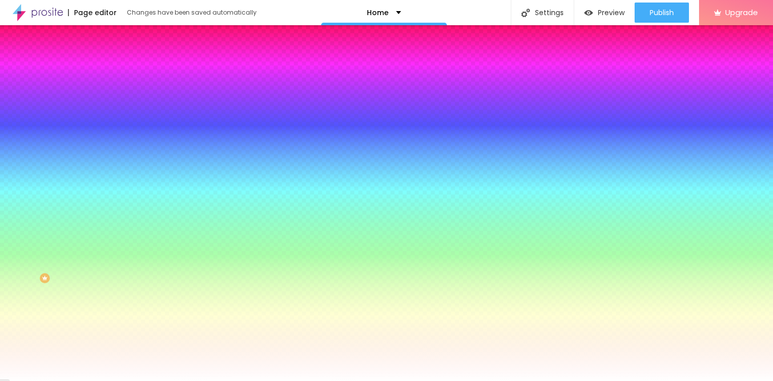
type input "152"
type input "156"
type input "161"
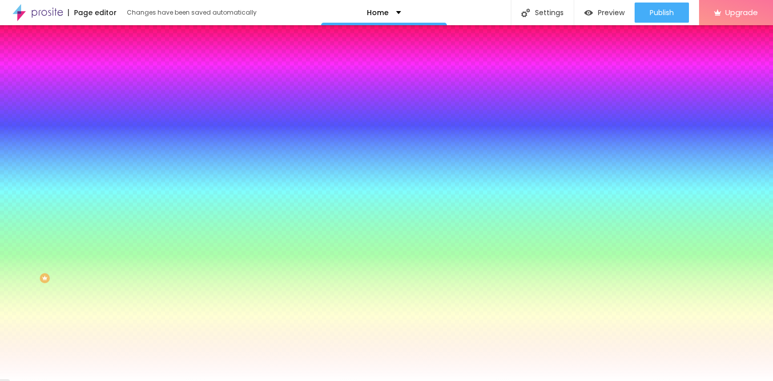
type input "161"
type input "165"
type input "169"
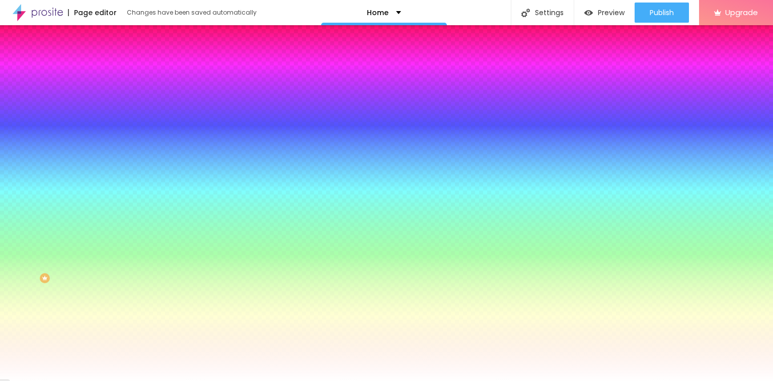
type input "173"
type input "178"
type input "182"
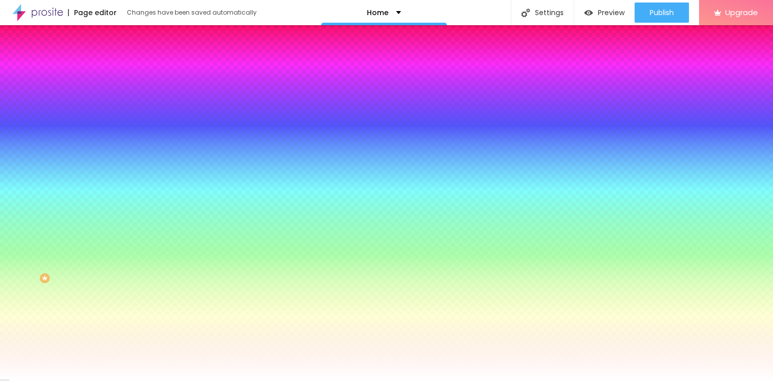
type input "182"
type input "185"
type input "186"
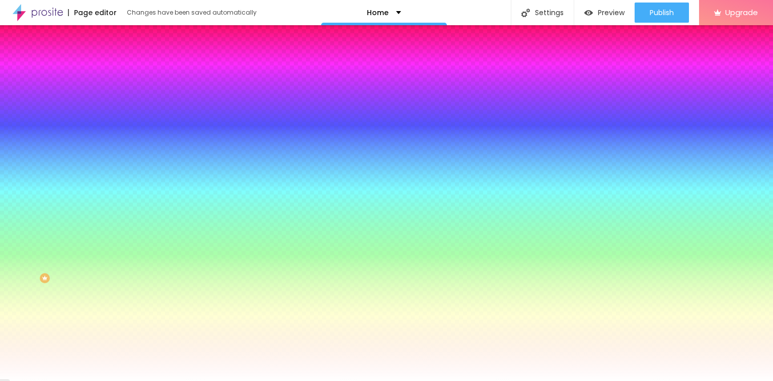
type input "187"
type input "185"
type input "168"
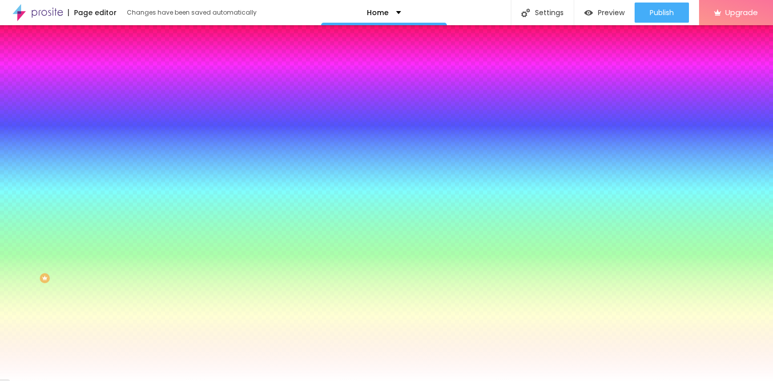
type input "168"
type input "65"
type input "25"
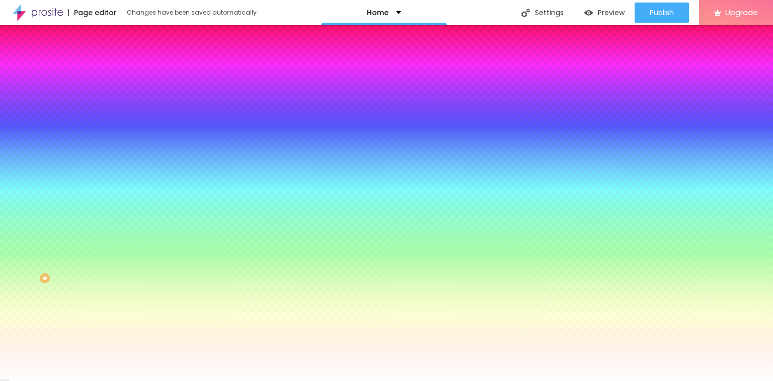
type input "0"
drag, startPoint x: 23, startPoint y: 121, endPoint x: 0, endPoint y: 121, distance: 22.7
type input "0"
click at [116, 223] on input "range" at bounding box center [148, 227] width 65 height 8
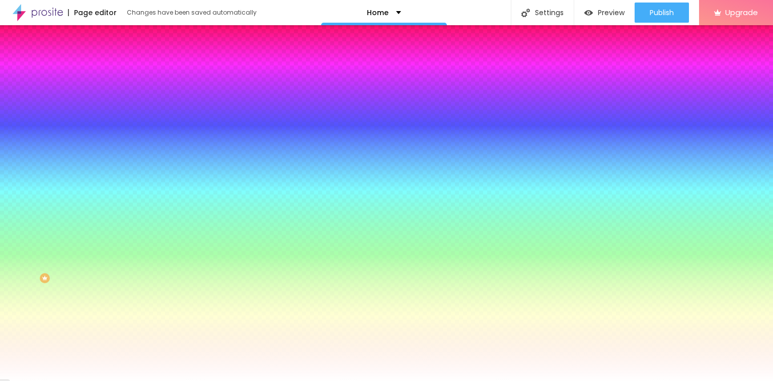
click at [125, 71] on span "Advanced" at bounding box center [141, 75] width 33 height 9
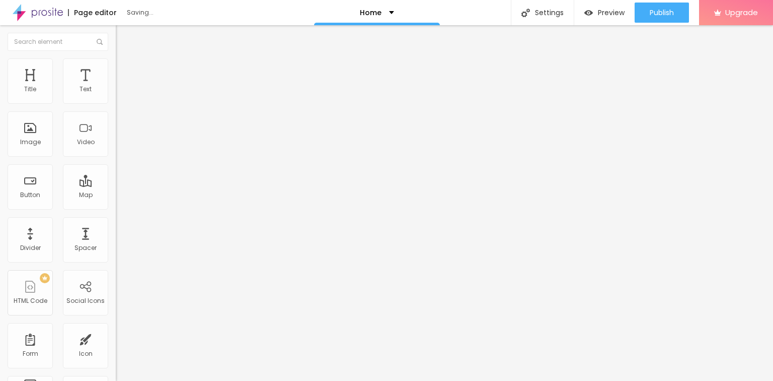
type input "5"
type input "10"
type input "20"
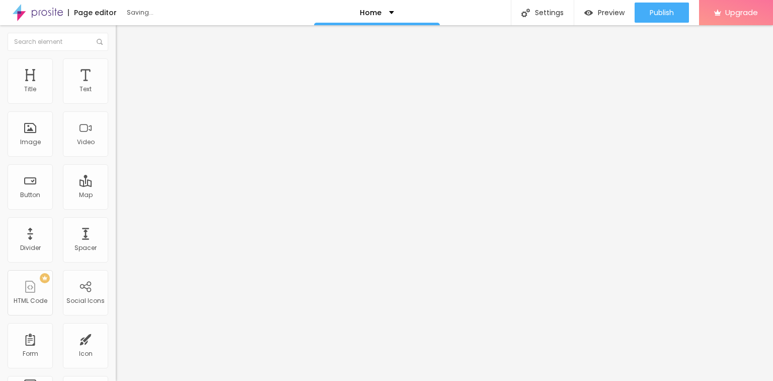
type input "20"
type input "30"
type input "35"
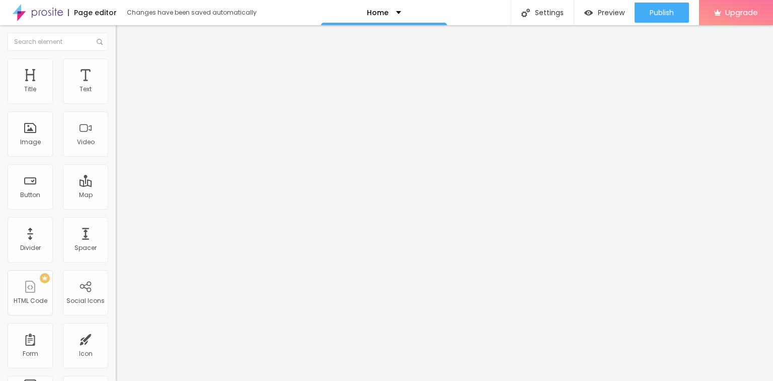
type input "40"
type input "45"
type input "50"
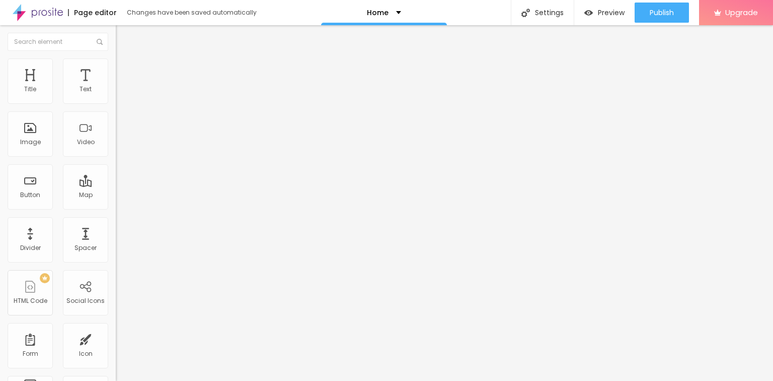
type input "50"
type input "40"
type input "25"
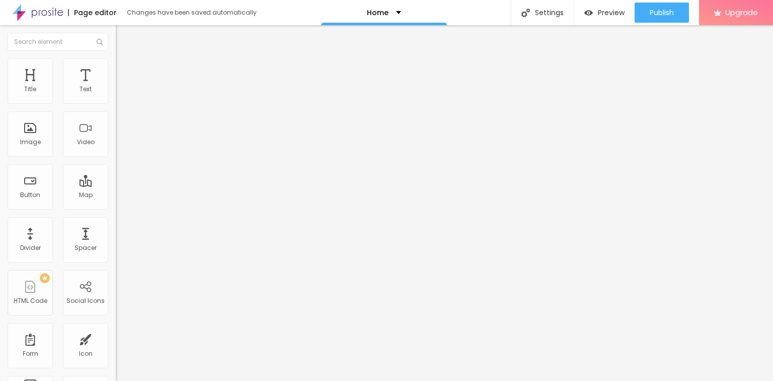
type input "5"
type input "0"
type input "20"
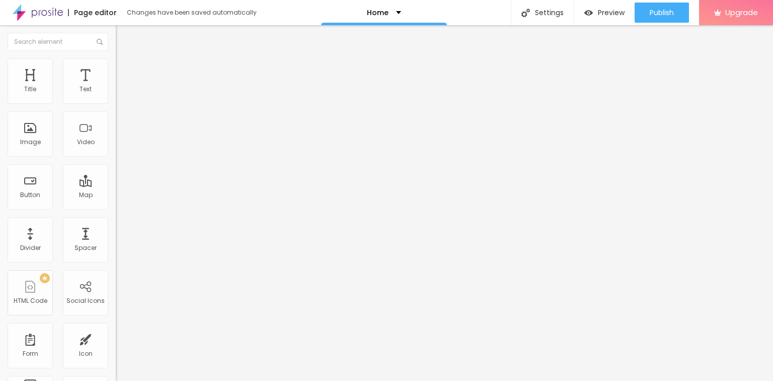
type input "20"
type input "50"
type input "0"
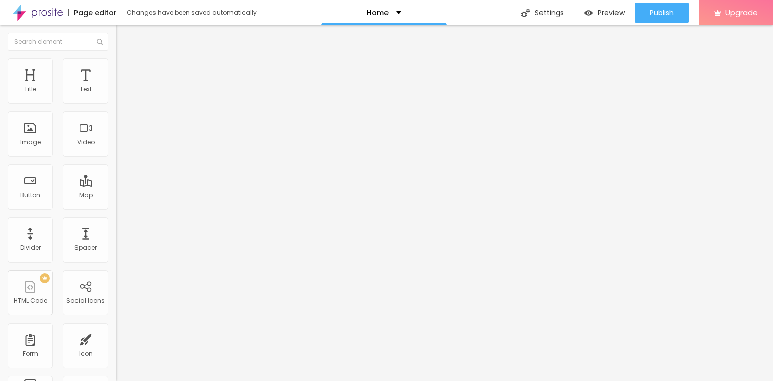
drag, startPoint x: 22, startPoint y: 98, endPoint x: 0, endPoint y: 98, distance: 22.2
click at [116, 195] on input "range" at bounding box center [148, 199] width 65 height 8
click at [116, 291] on div at bounding box center [174, 291] width 116 height 0
click at [125, 59] on span "Content" at bounding box center [137, 55] width 25 height 9
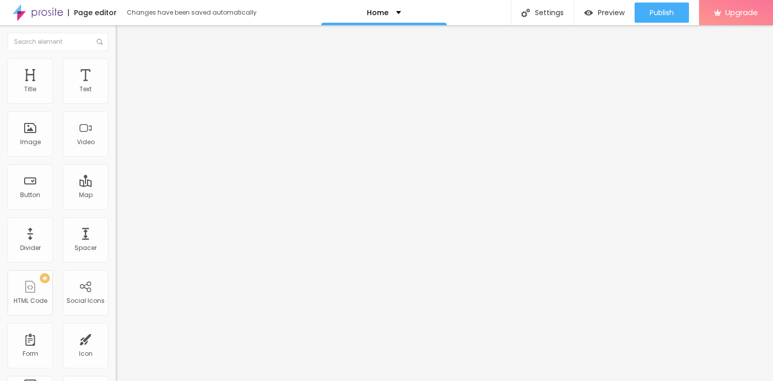
click at [116, 100] on img at bounding box center [119, 96] width 7 height 7
click at [116, 92] on img at bounding box center [119, 88] width 7 height 7
click at [116, 41] on button "Edit Coluna" at bounding box center [174, 36] width 116 height 23
click at [116, 61] on ul "Content Style Advanced" at bounding box center [174, 63] width 116 height 30
click at [116, 64] on ul "Content Style Advanced" at bounding box center [174, 63] width 116 height 30
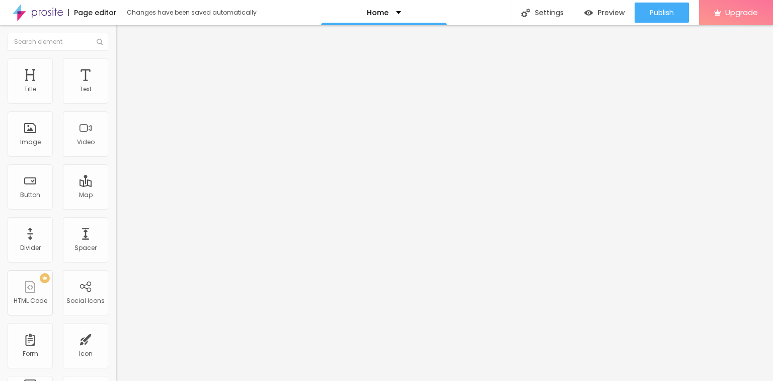
click at [125, 68] on span "Style" at bounding box center [132, 65] width 15 height 9
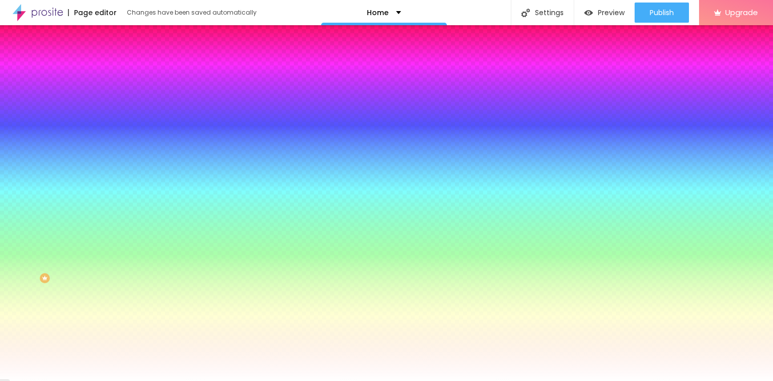
click at [116, 68] on li "Advanced" at bounding box center [174, 73] width 116 height 10
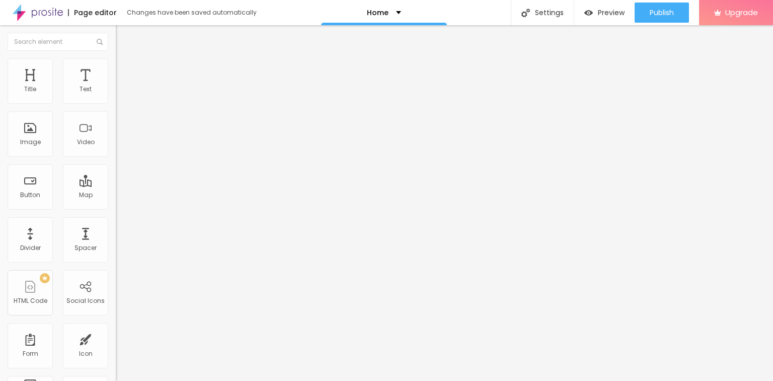
type input "397"
type input "359"
type input "351"
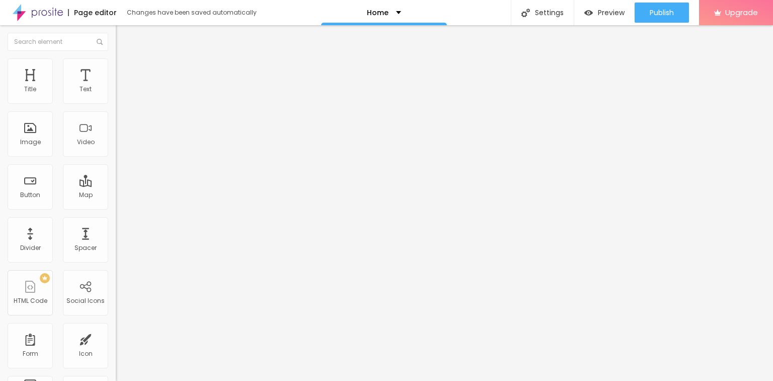
type input "288"
type input "275"
type input "271"
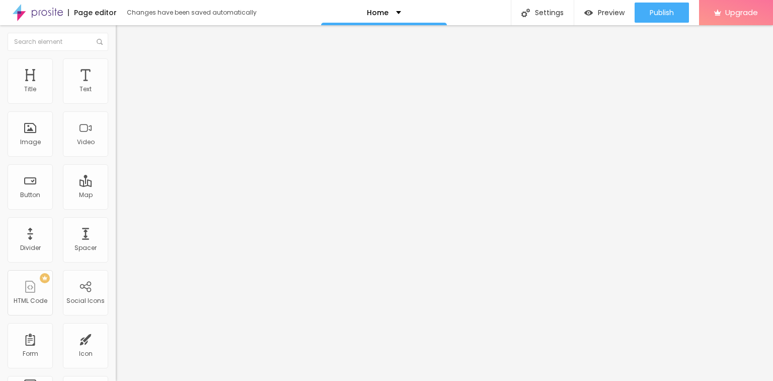
type input "271"
type input "262"
type input "258"
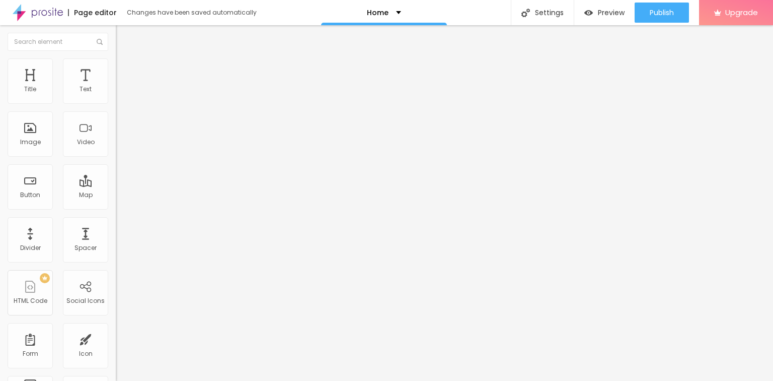
type input "254"
type input "246"
type input "237"
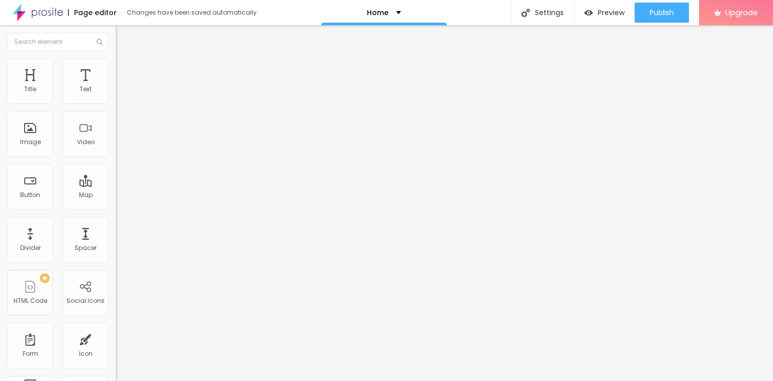
type input "237"
type input "229"
type input "220"
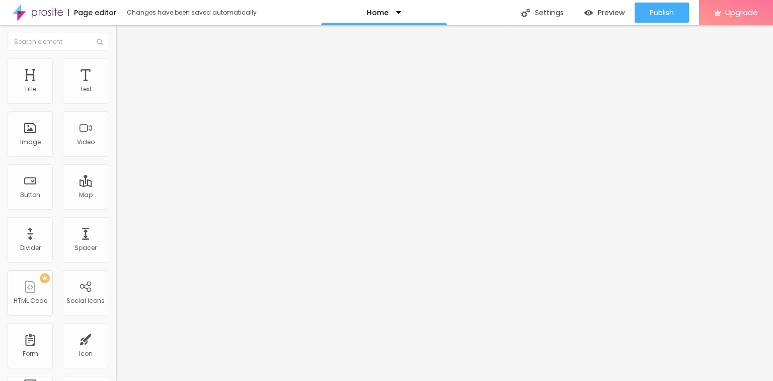
type input "212"
type input "191"
type input "182"
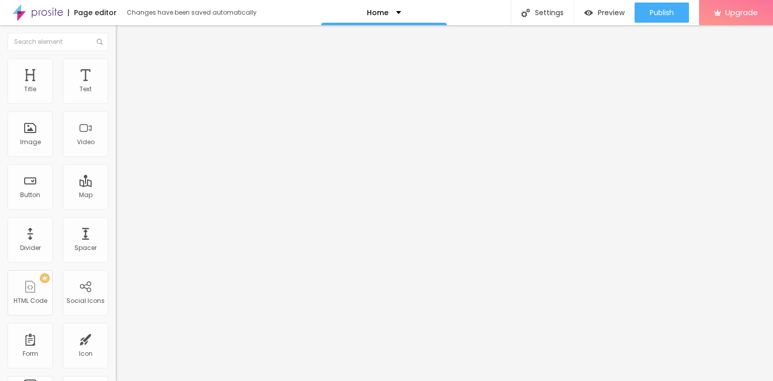
type input "182"
type input "174"
type input "166"
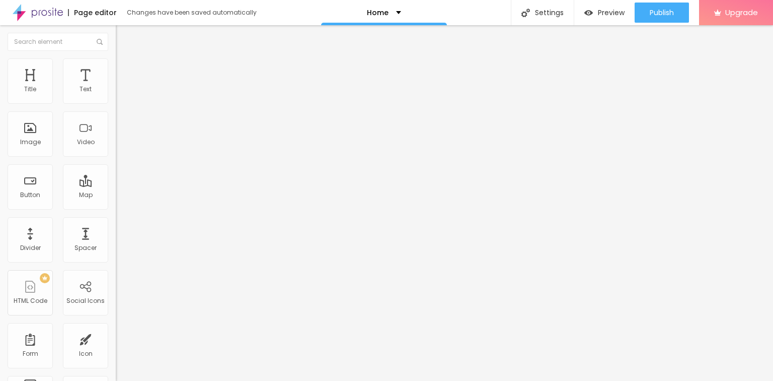
type input "149"
type input "140"
type input "136"
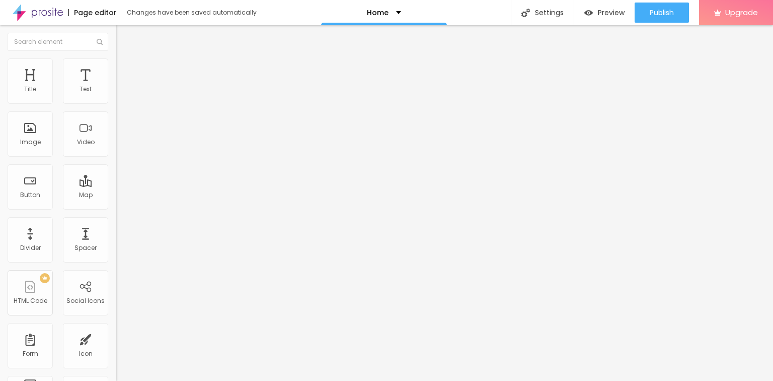
type input "136"
type input "132"
type input "123"
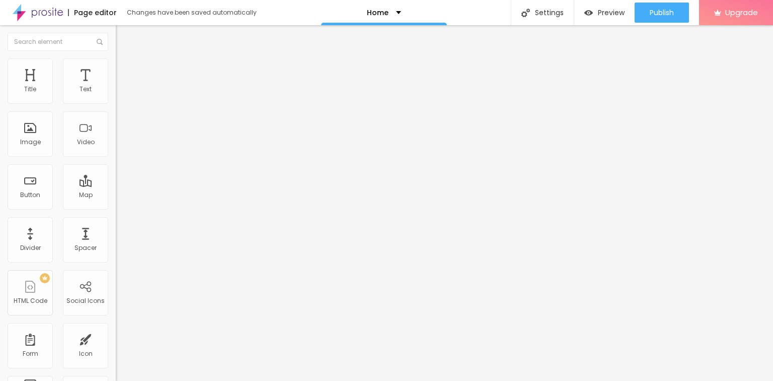
type input "119"
type input "115"
type input "111"
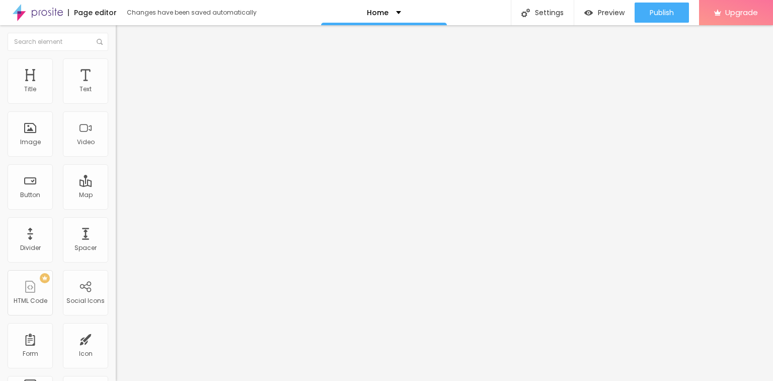
type input "111"
type input "102"
type input "98"
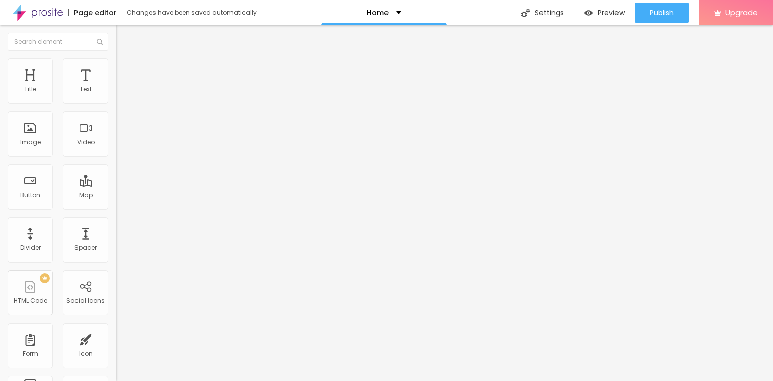
type input "94"
drag, startPoint x: 62, startPoint y: 117, endPoint x: 31, endPoint y: 118, distance: 31.2
click at [116, 338] on input "range" at bounding box center [148, 342] width 65 height 8
type input "69"
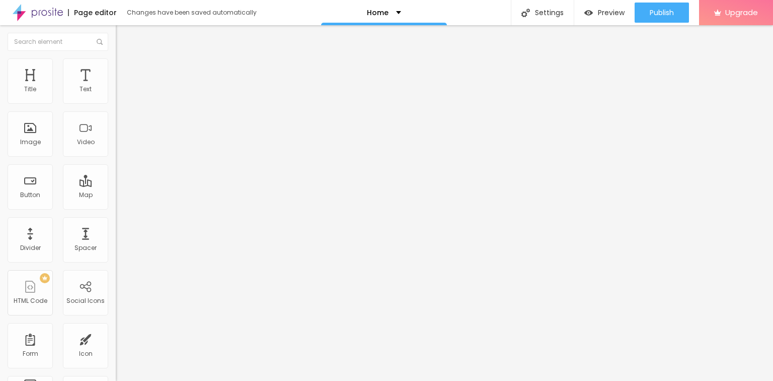
type input "69"
type input "73"
type input "81"
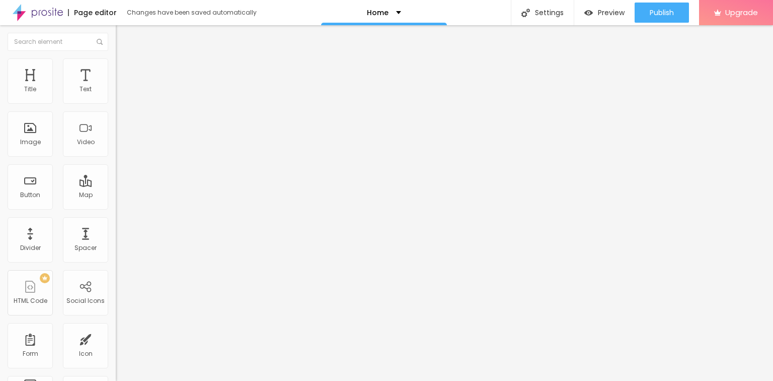
type input "90"
type input "94"
type input "98"
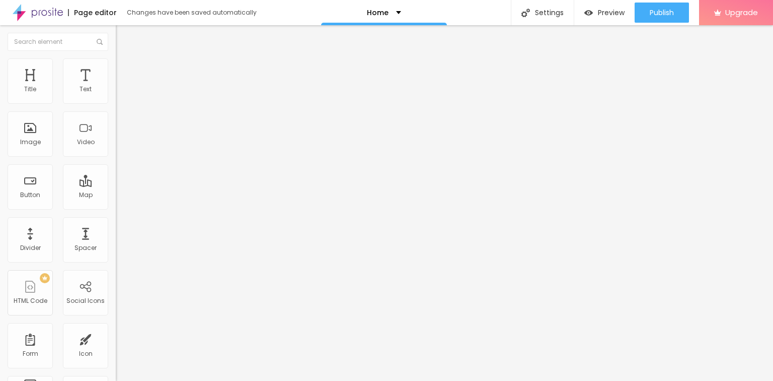
type input "98"
type input "107"
type input "111"
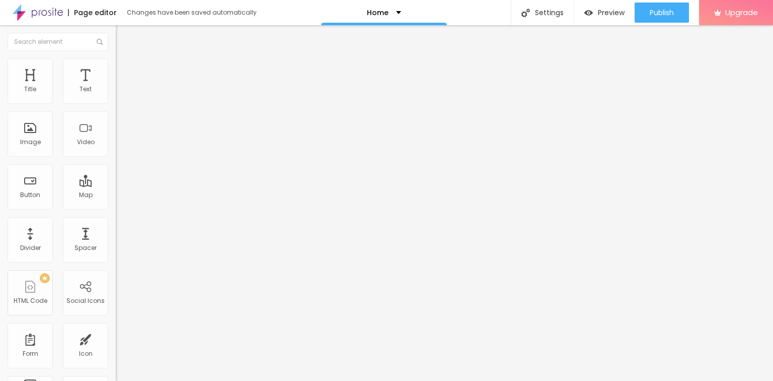
type input "115"
type input "123"
type input "132"
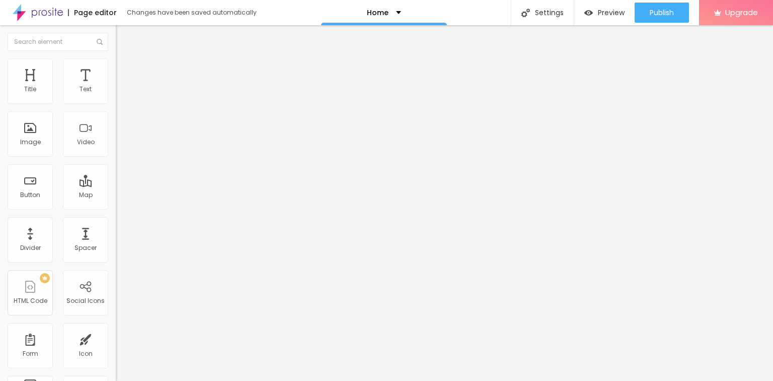
type input "132"
type input "161"
type input "166"
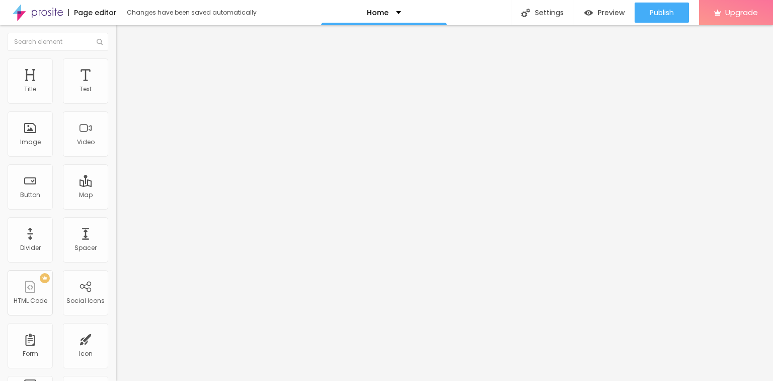
drag, startPoint x: 28, startPoint y: 120, endPoint x: 38, endPoint y: 119, distance: 10.1
type input "166"
click at [116, 338] on input "range" at bounding box center [148, 342] width 65 height 8
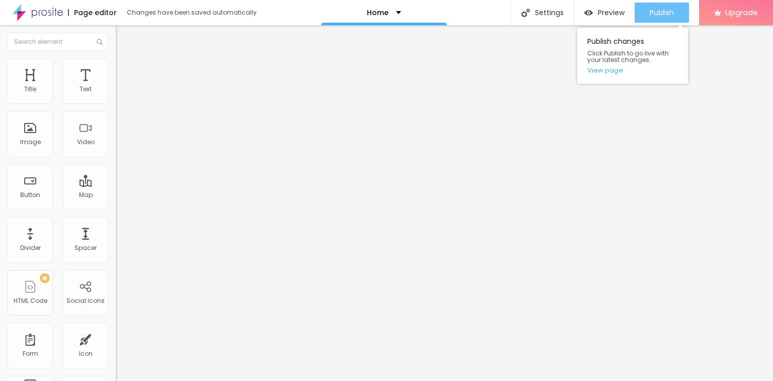
click at [645, 16] on button "Publish" at bounding box center [662, 13] width 54 height 20
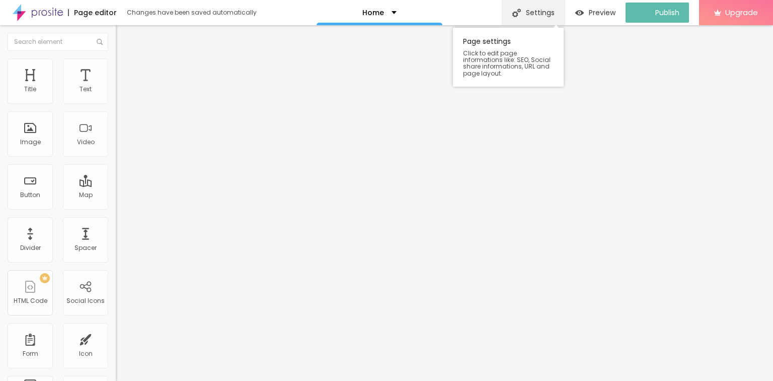
click at [527, 4] on div "Settings" at bounding box center [533, 12] width 63 height 25
